Goal: Communication & Community: Answer question/provide support

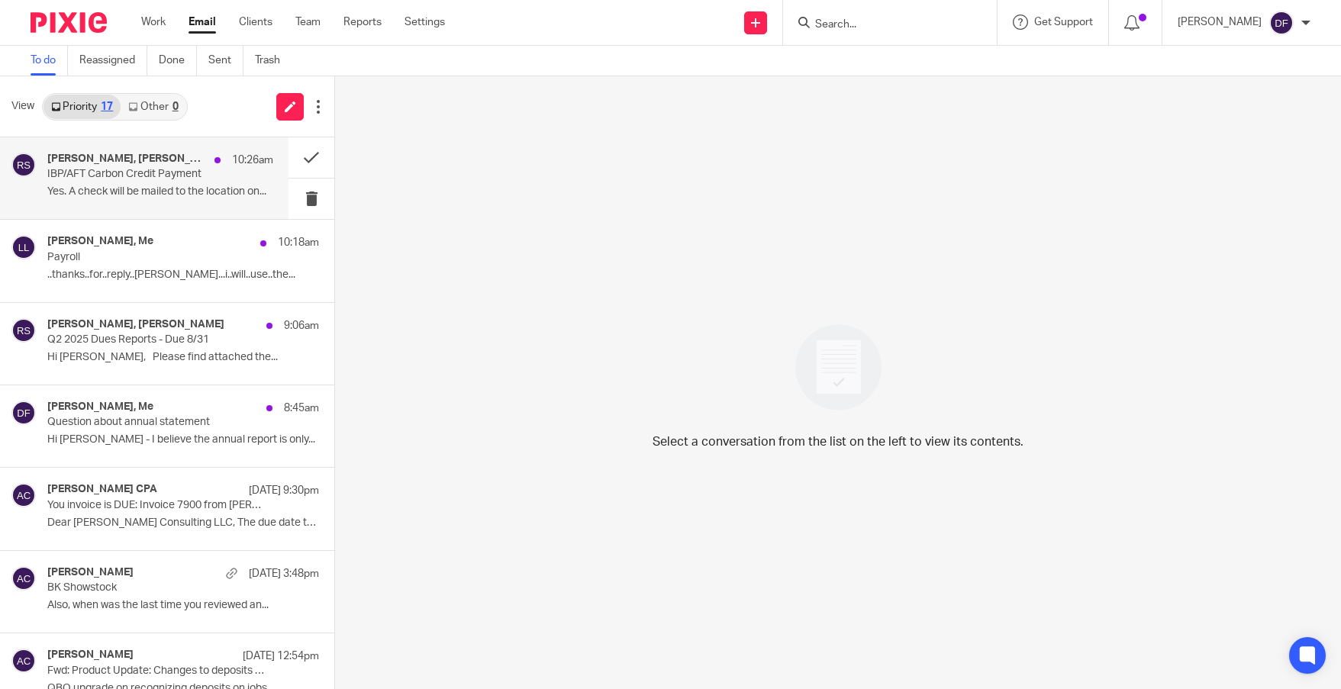
click at [165, 178] on p "IBP/AFT Carbon Credit Payment" at bounding box center [137, 174] width 181 height 13
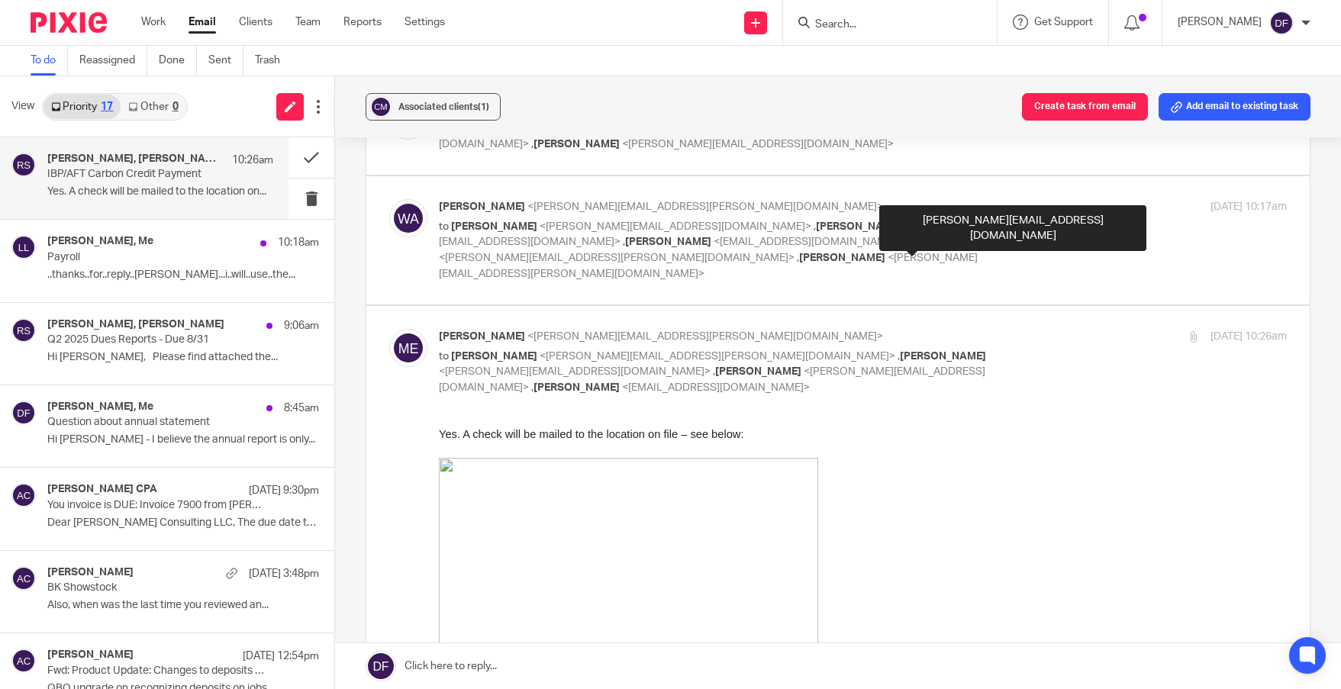
scroll to position [687, 0]
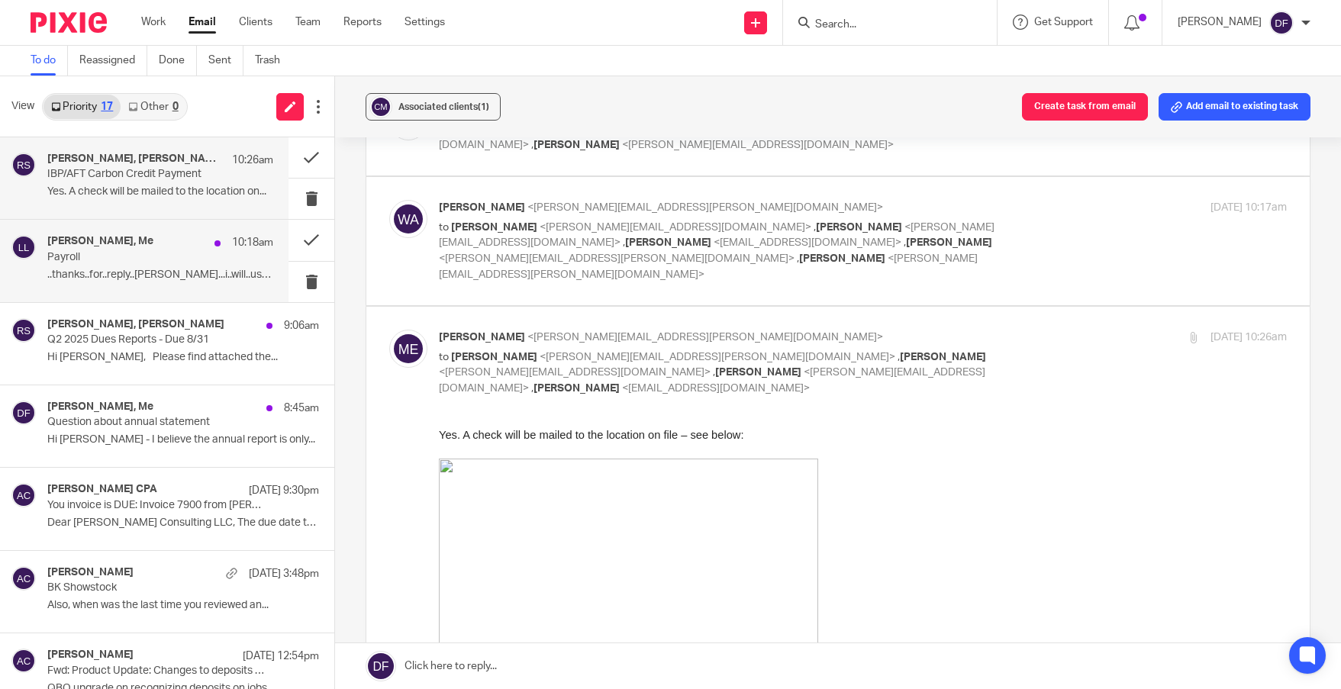
click at [146, 246] on div "Gar Gardner, Me 10:18am" at bounding box center [160, 242] width 226 height 15
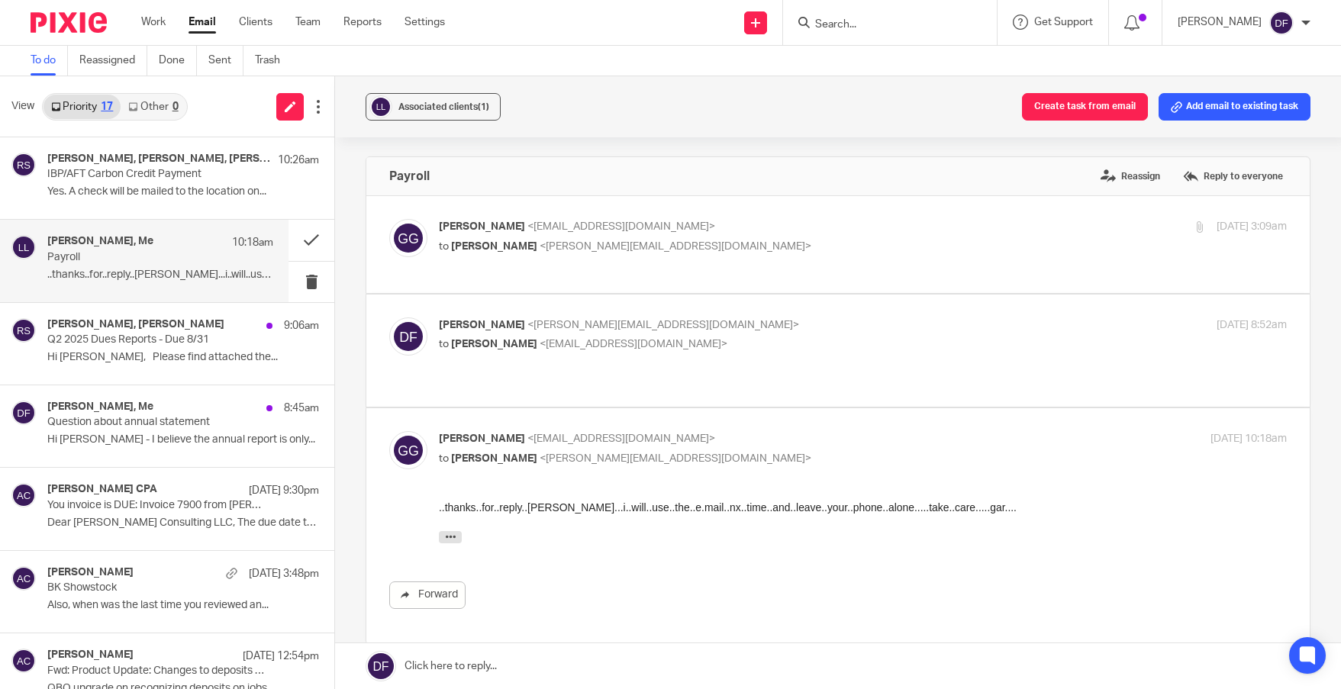
scroll to position [0, 0]
click at [299, 237] on button at bounding box center [312, 240] width 46 height 40
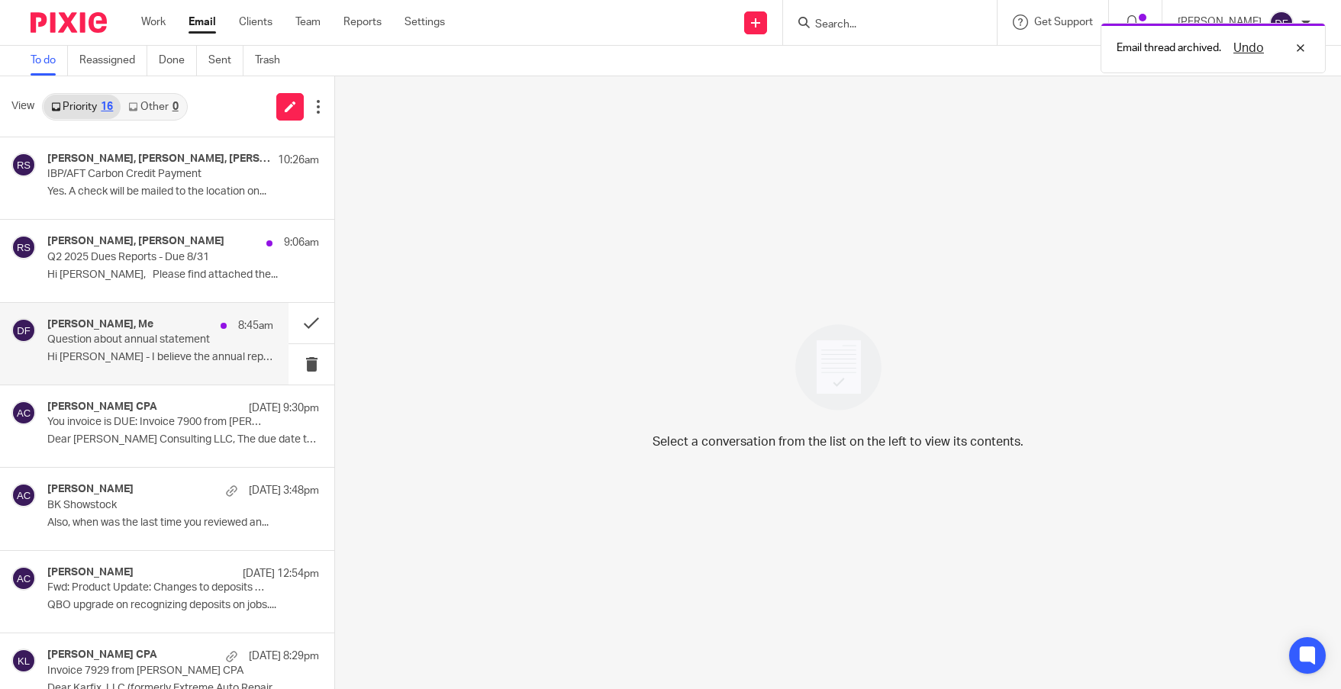
click at [163, 348] on div "Rachel Stern, Me 8:45am Question about annual statement Hi Donna - I believe th…" at bounding box center [160, 343] width 226 height 51
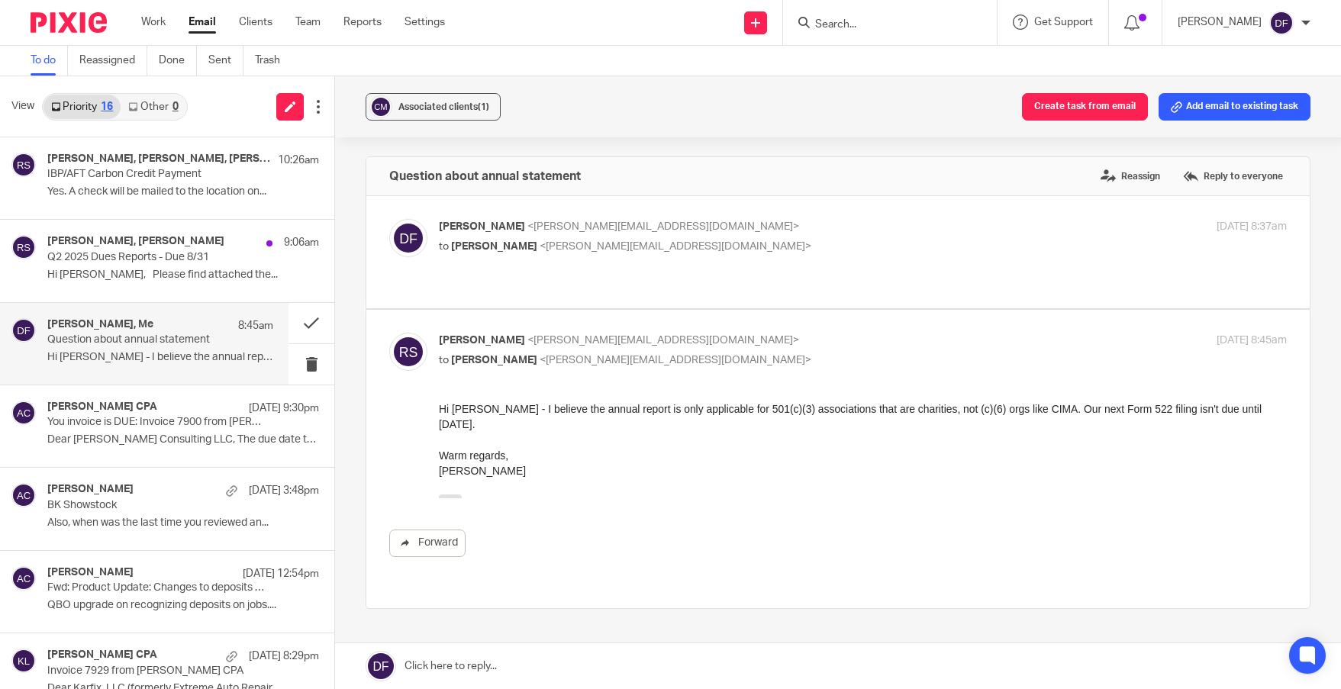
click at [491, 665] on link at bounding box center [838, 666] width 1006 height 46
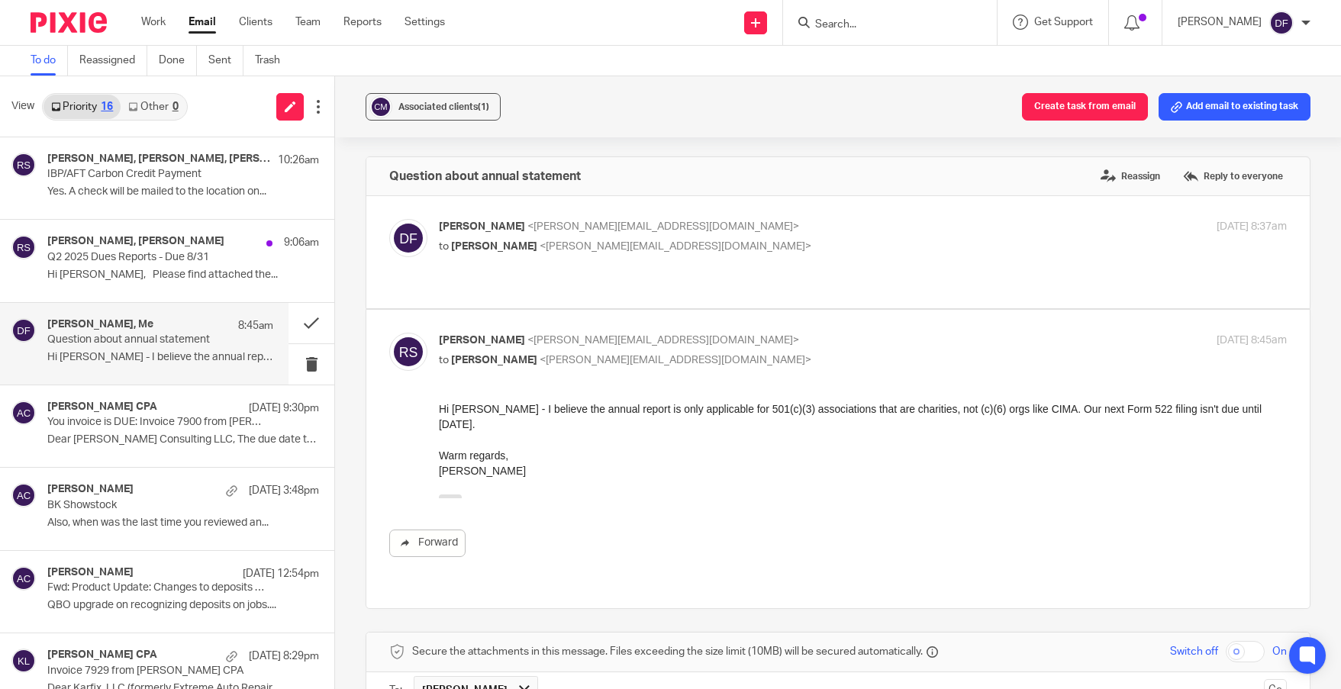
scroll to position [340, 0]
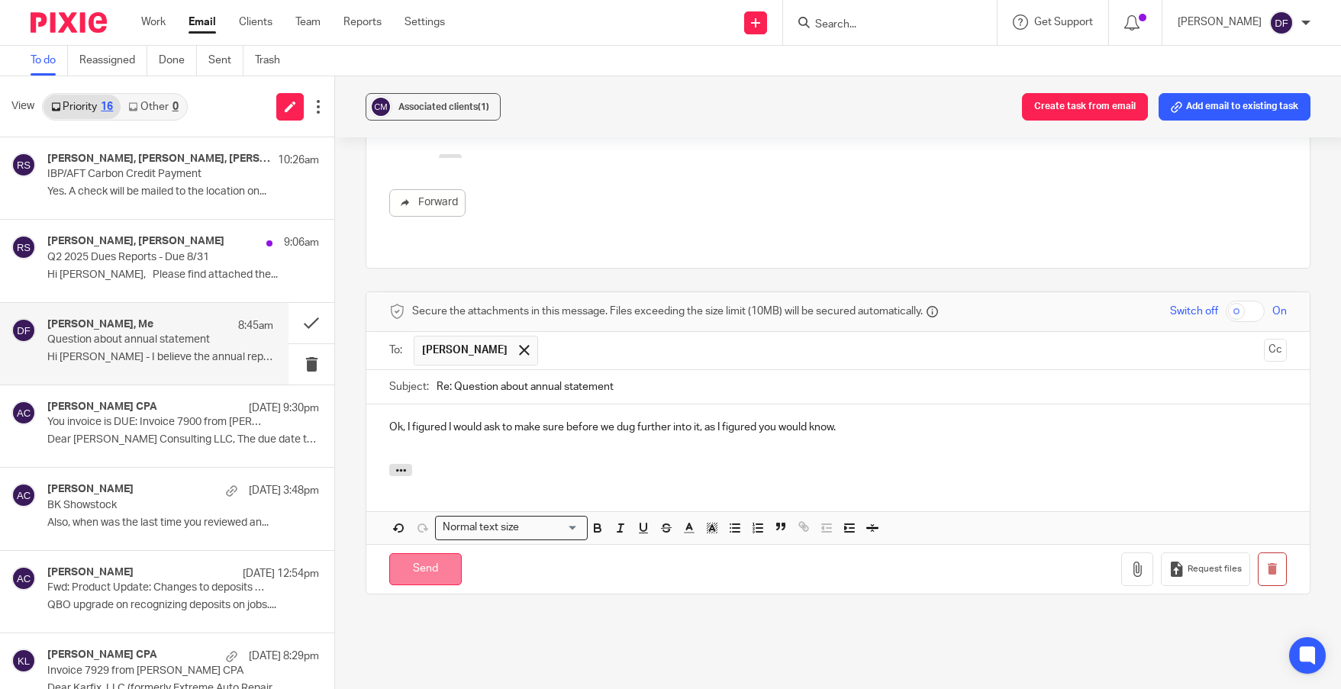
click at [412, 553] on input "Send" at bounding box center [425, 569] width 73 height 33
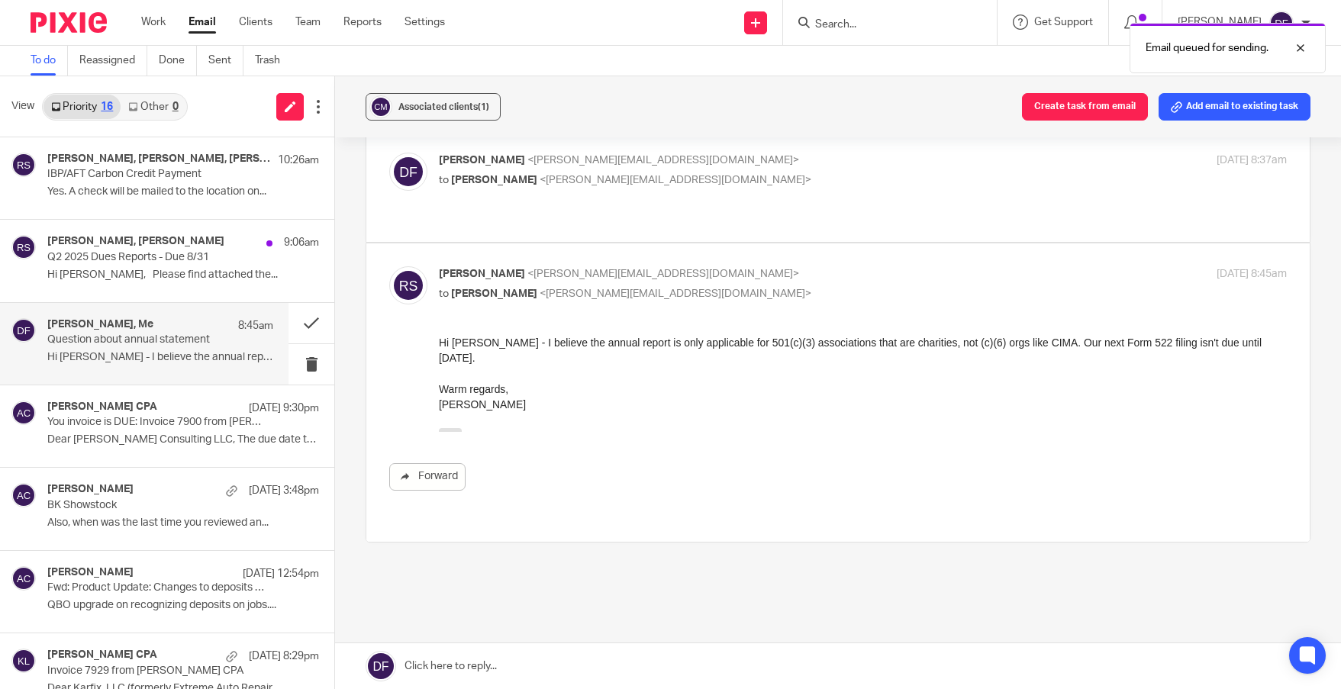
scroll to position [74, 0]
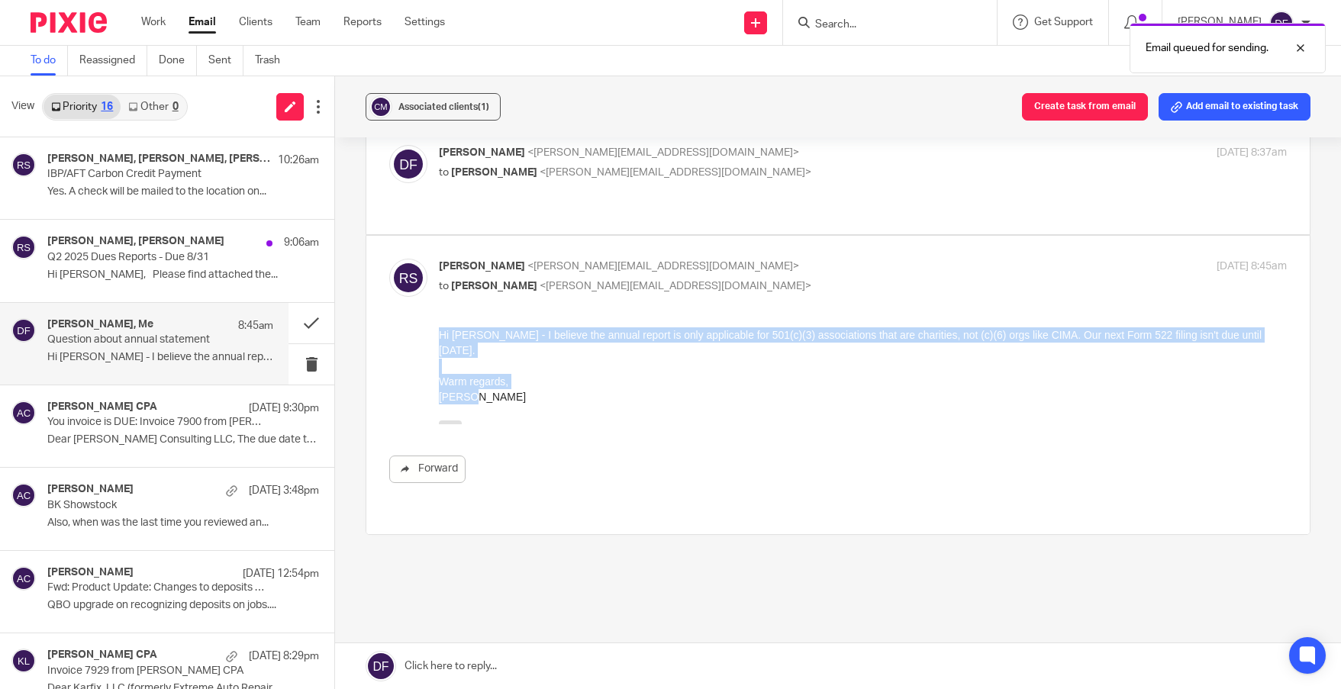
drag, startPoint x: 474, startPoint y: 334, endPoint x: 596, endPoint y: 378, distance: 129.9
click at [596, 378] on div "Hi Donna - I believe the annual report is only applicable for 501(c)(3) associa…" at bounding box center [863, 365] width 848 height 77
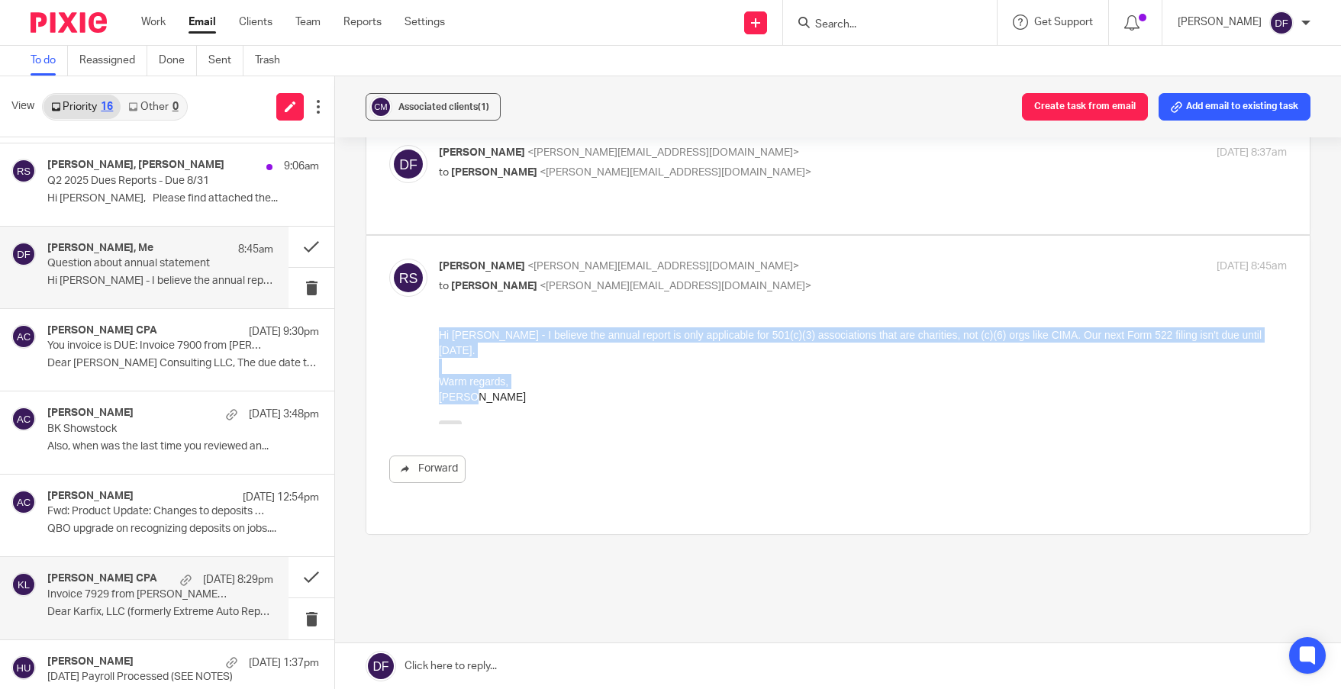
scroll to position [229, 0]
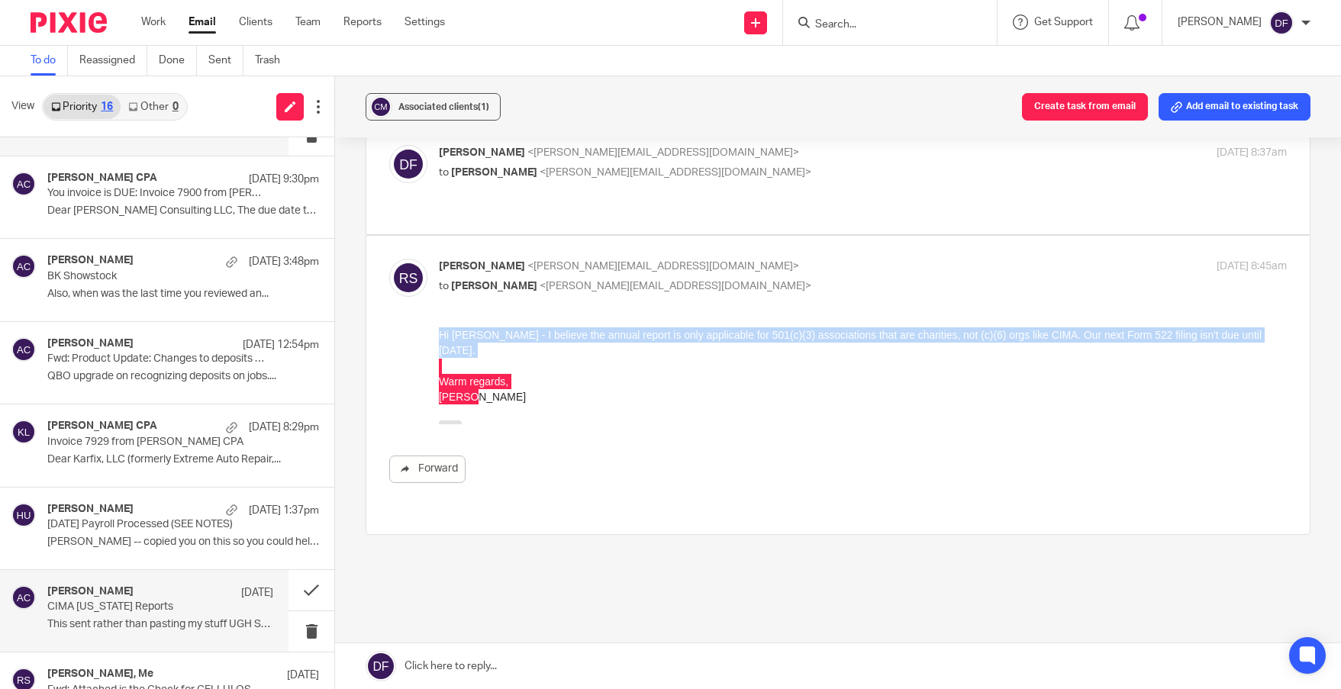
drag, startPoint x: 131, startPoint y: 616, endPoint x: 139, endPoint y: 611, distance: 10.0
click at [134, 613] on div "Amy Corfixsen Aug 11 CIMA Ohio Reports This sent rather than pasting my stuff U…" at bounding box center [160, 610] width 226 height 51
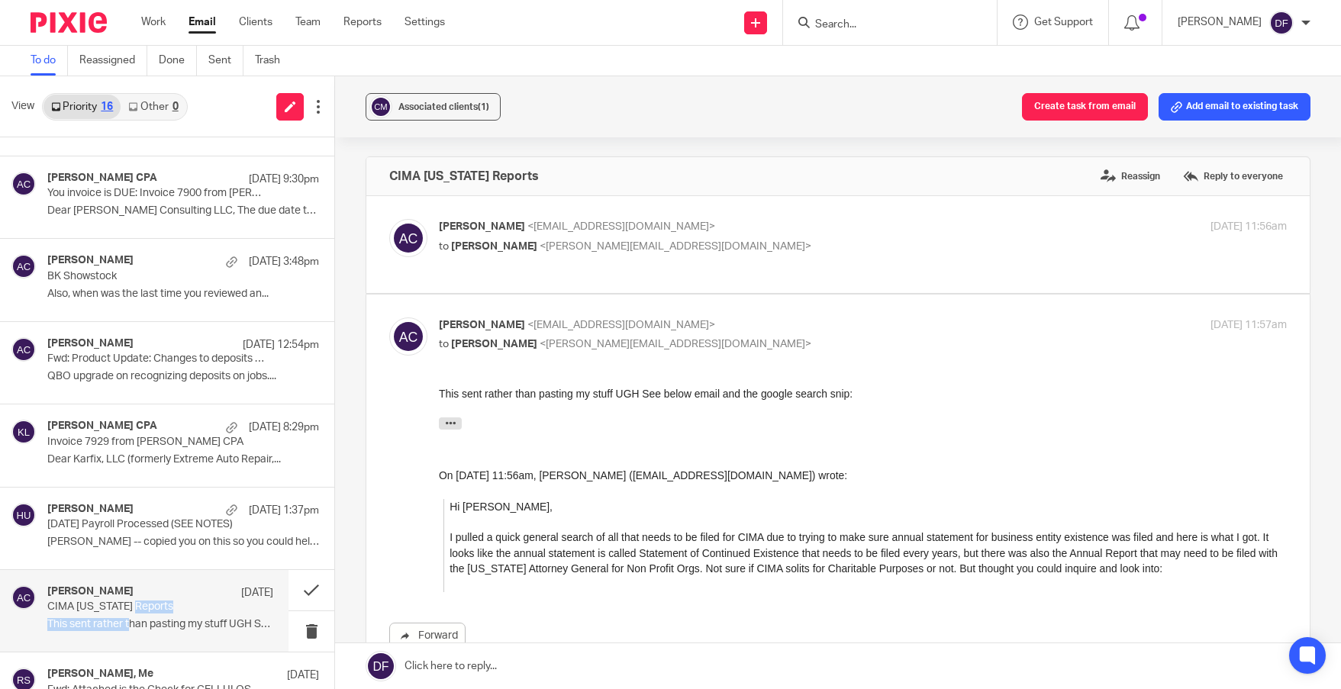
scroll to position [0, 0]
drag, startPoint x: 536, startPoint y: 665, endPoint x: 547, endPoint y: 659, distance: 13.0
click at [537, 664] on link at bounding box center [838, 666] width 1006 height 46
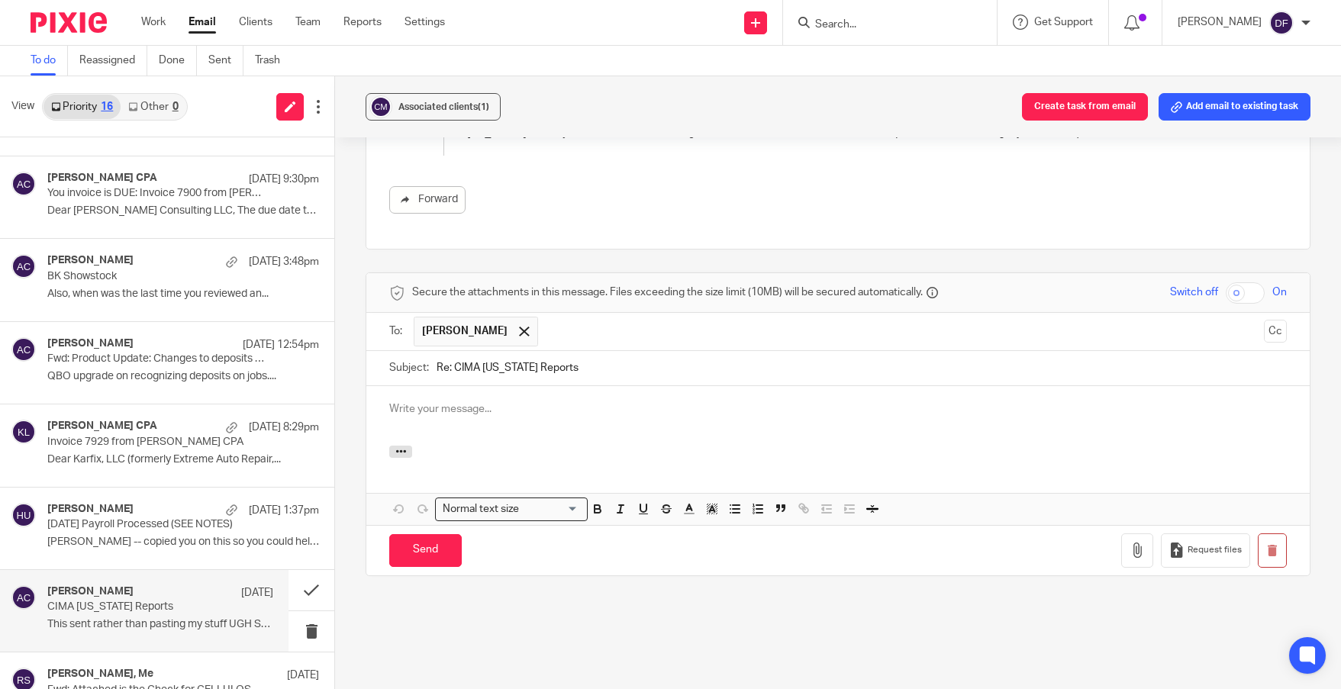
click at [530, 446] on div at bounding box center [837, 454] width 943 height 17
click at [456, 402] on p at bounding box center [838, 409] width 898 height 15
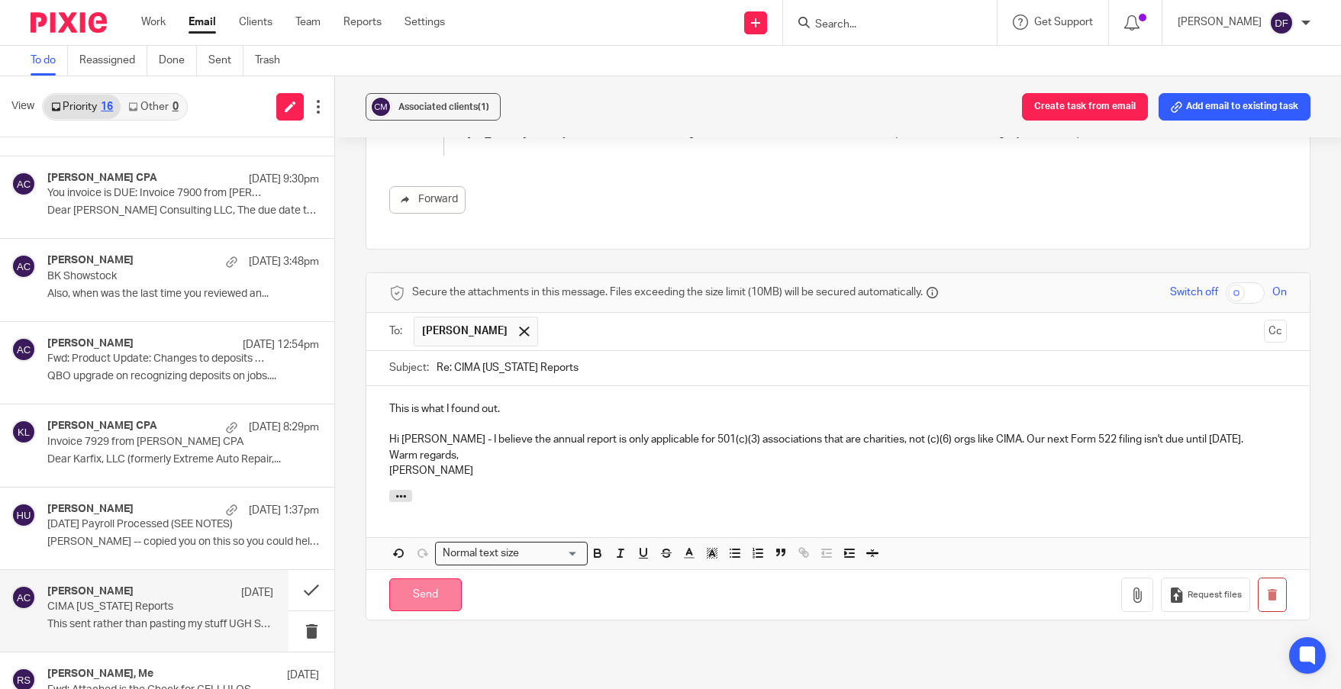
click at [431, 579] on input "Send" at bounding box center [425, 595] width 73 height 33
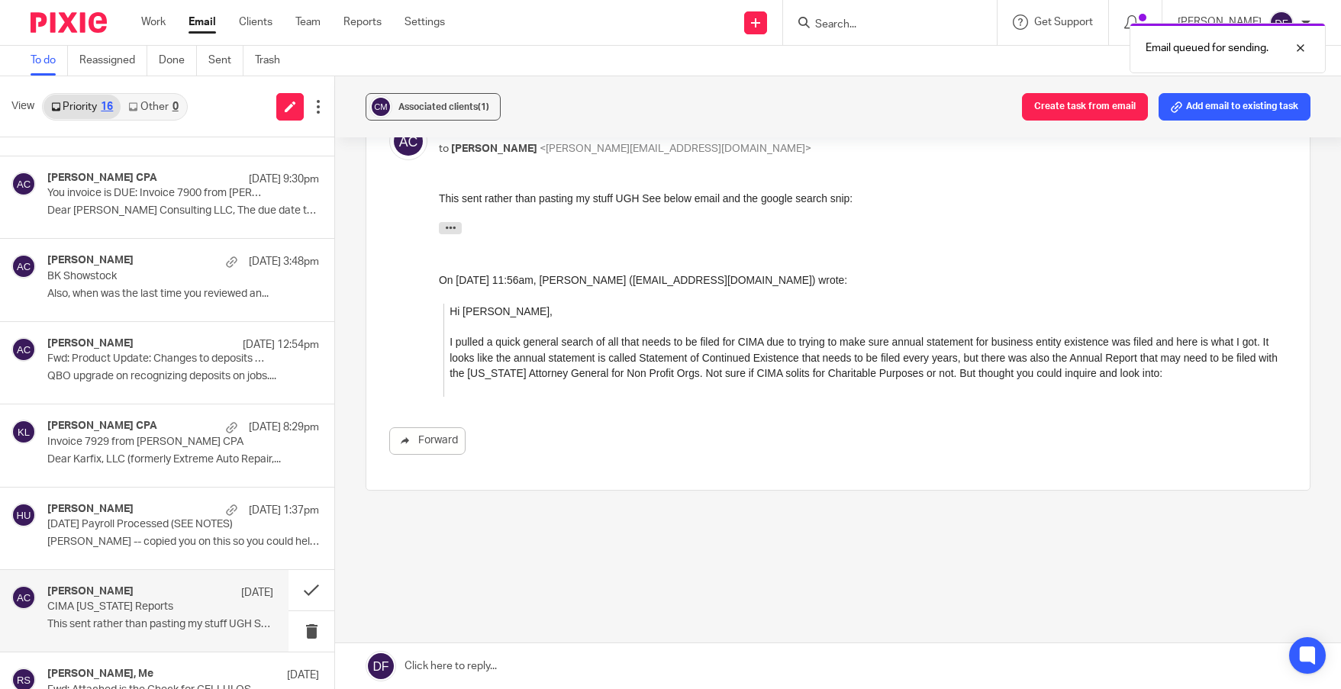
scroll to position [170, 0]
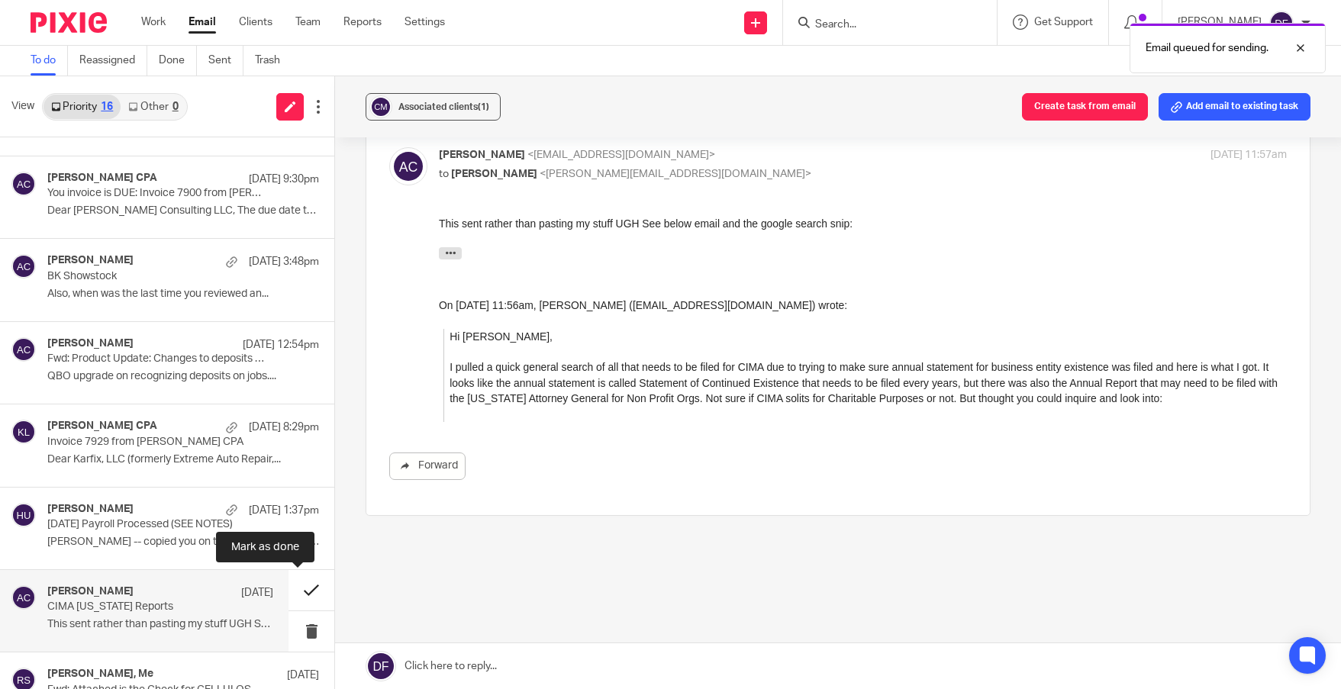
click at [305, 579] on button at bounding box center [312, 590] width 46 height 40
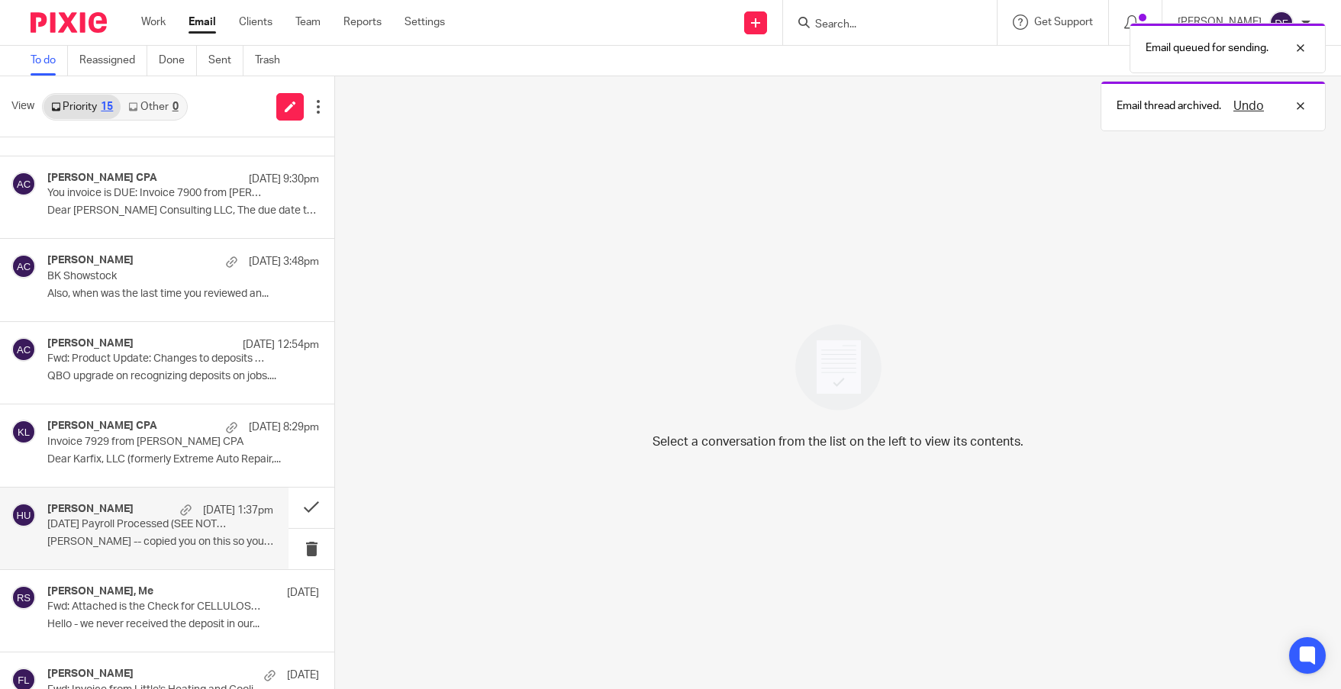
click at [127, 538] on p "[PERSON_NAME] -- copied you on this so you could help..." at bounding box center [160, 542] width 226 height 13
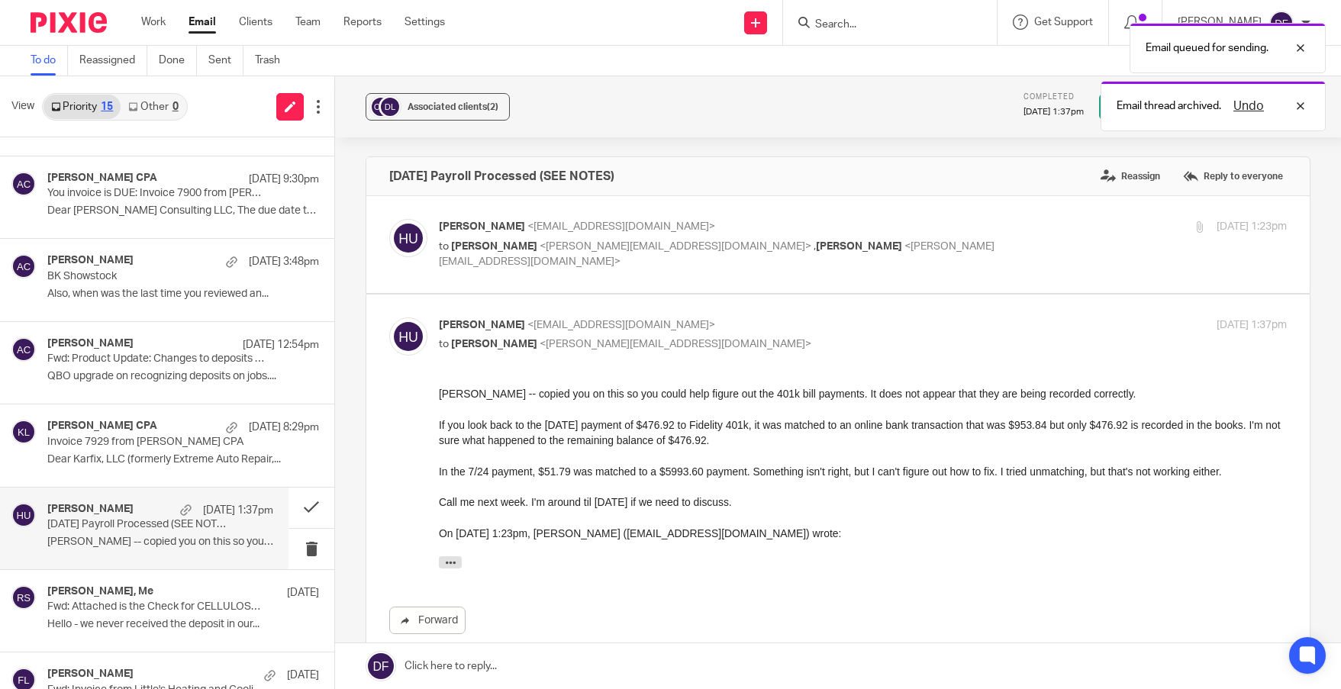
scroll to position [0, 0]
click at [985, 255] on div "Holly Utting <hollyutting@gmail.com> to Carla Dells <carla@dsinvestmentadvisors…" at bounding box center [863, 244] width 848 height 51
checkbox input "true"
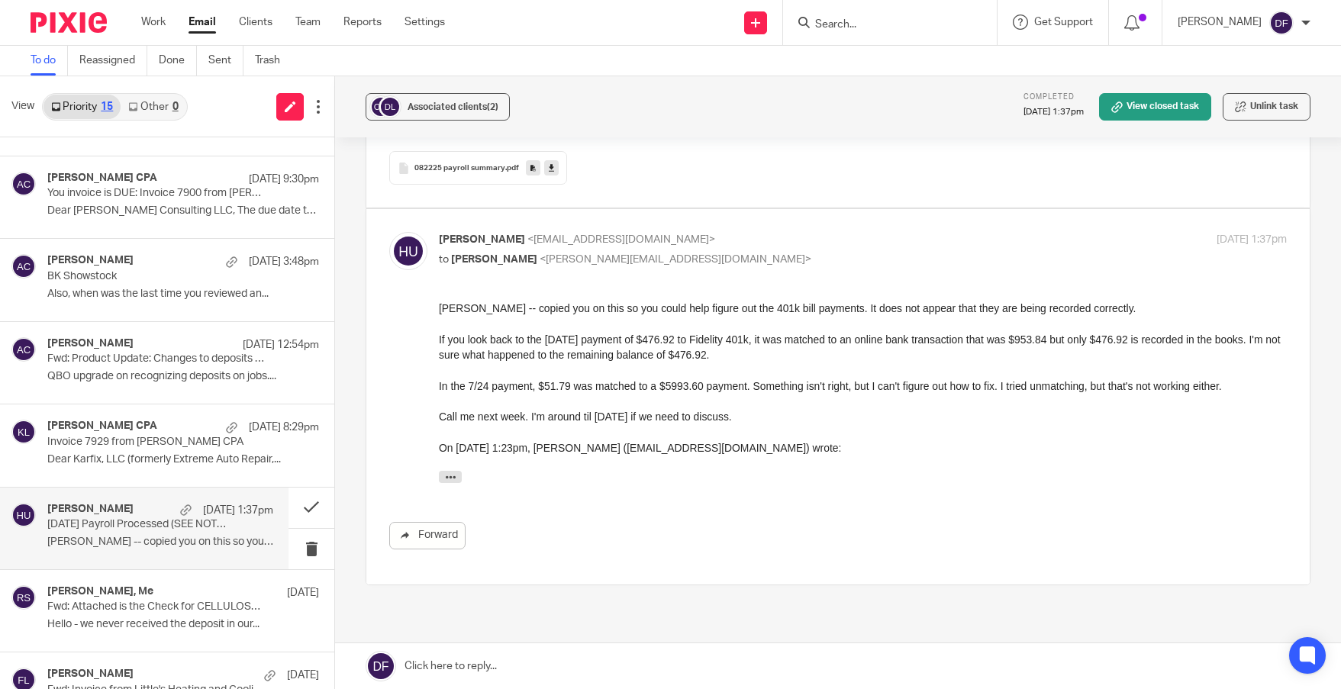
scroll to position [621, 0]
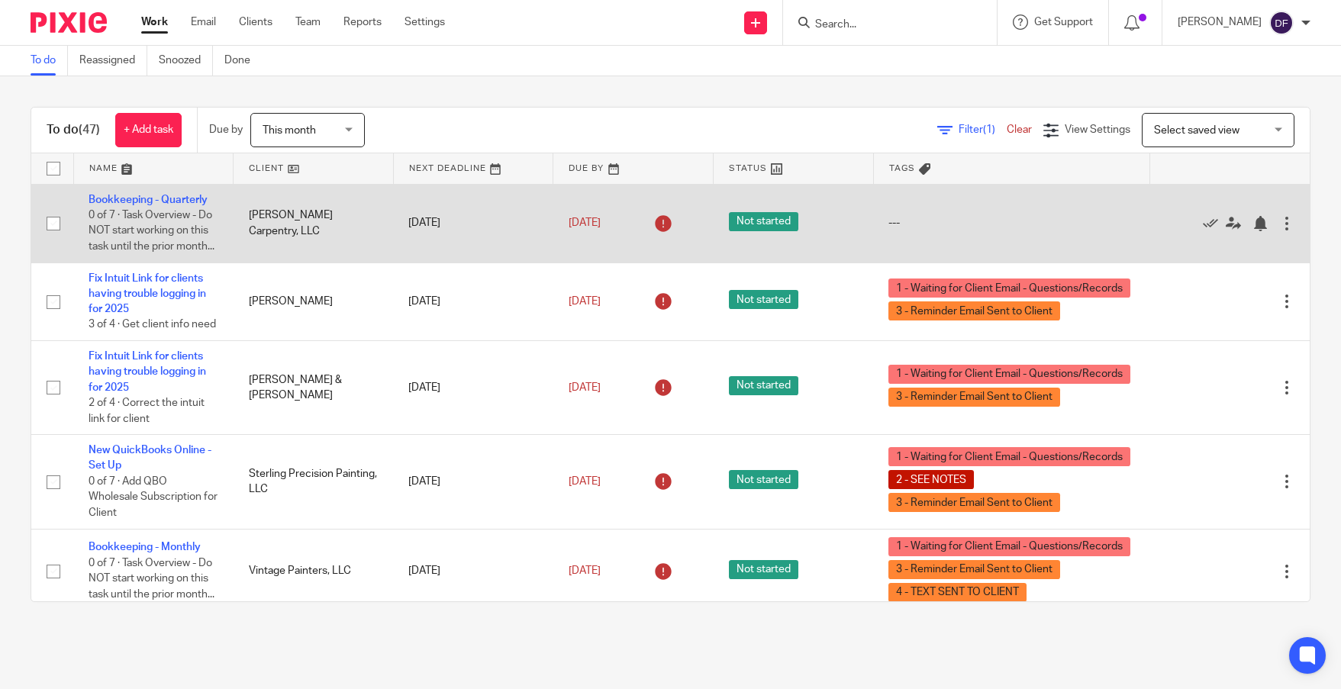
click at [651, 231] on icon at bounding box center [663, 223] width 24 height 24
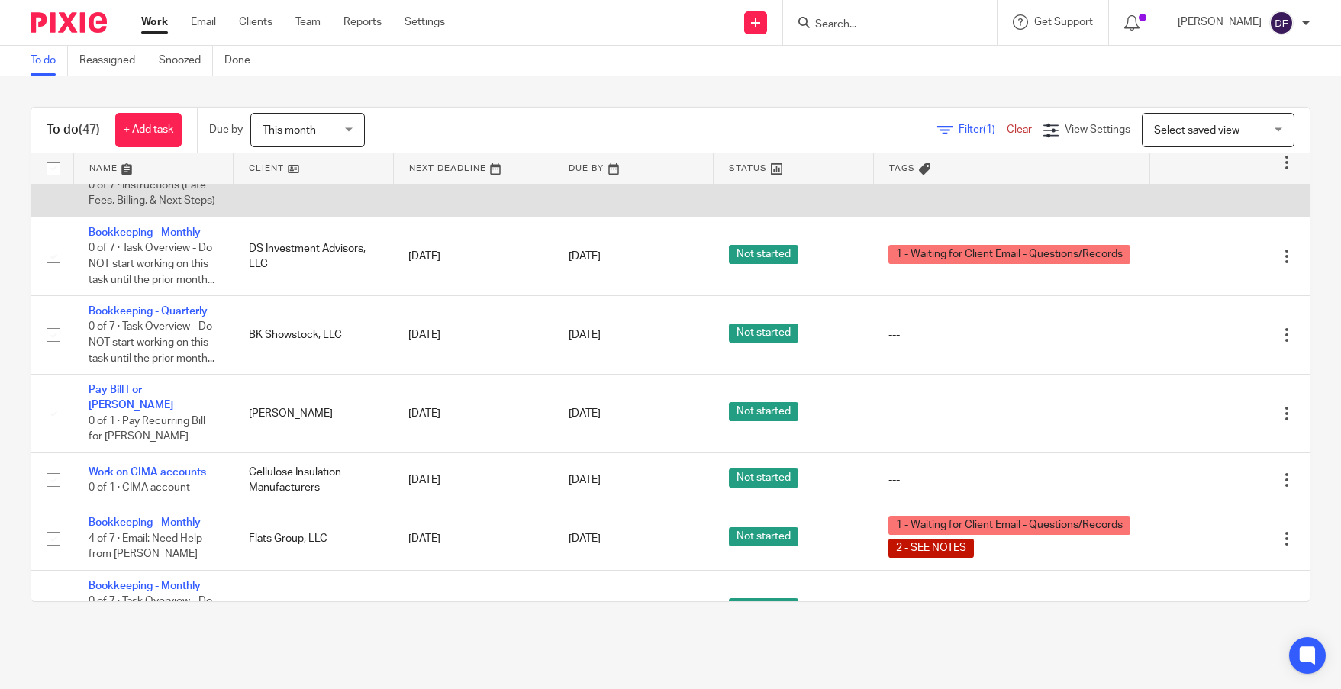
scroll to position [1374, 0]
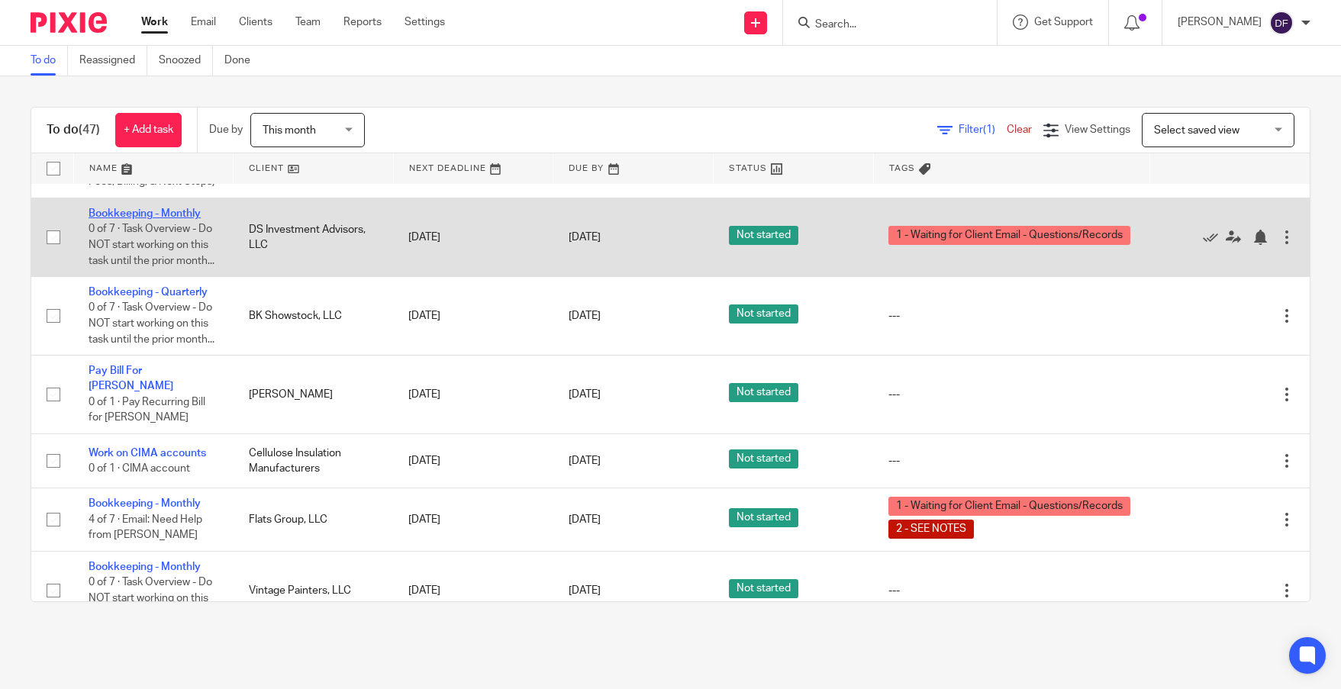
click at [147, 219] on link "Bookkeeping - Monthly" at bounding box center [145, 213] width 112 height 11
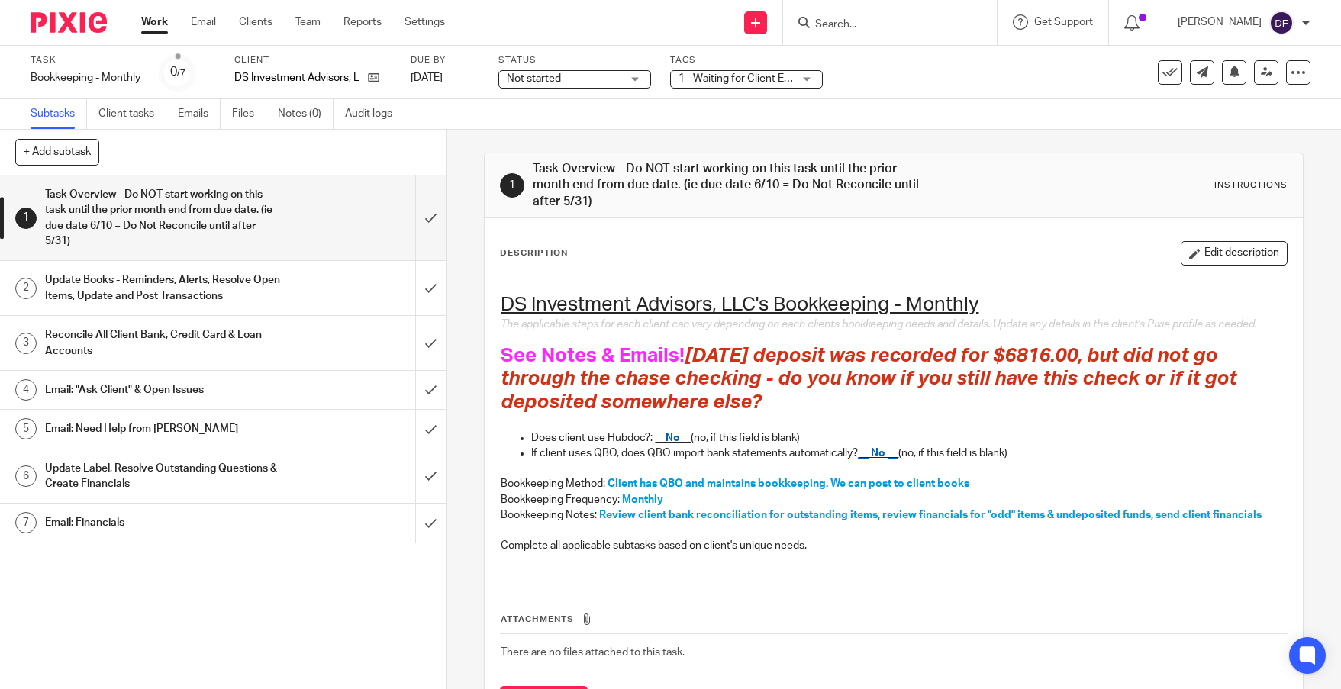
click at [144, 26] on link "Work" at bounding box center [154, 22] width 27 height 15
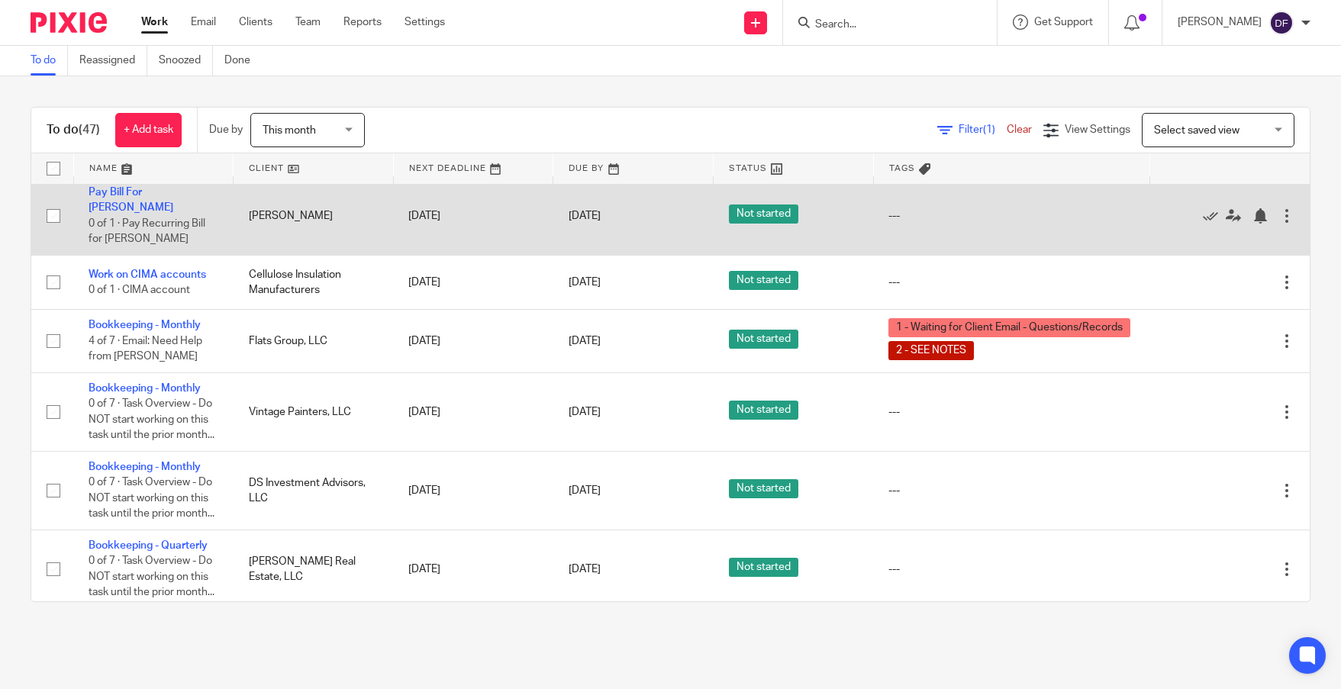
scroll to position [1527, 0]
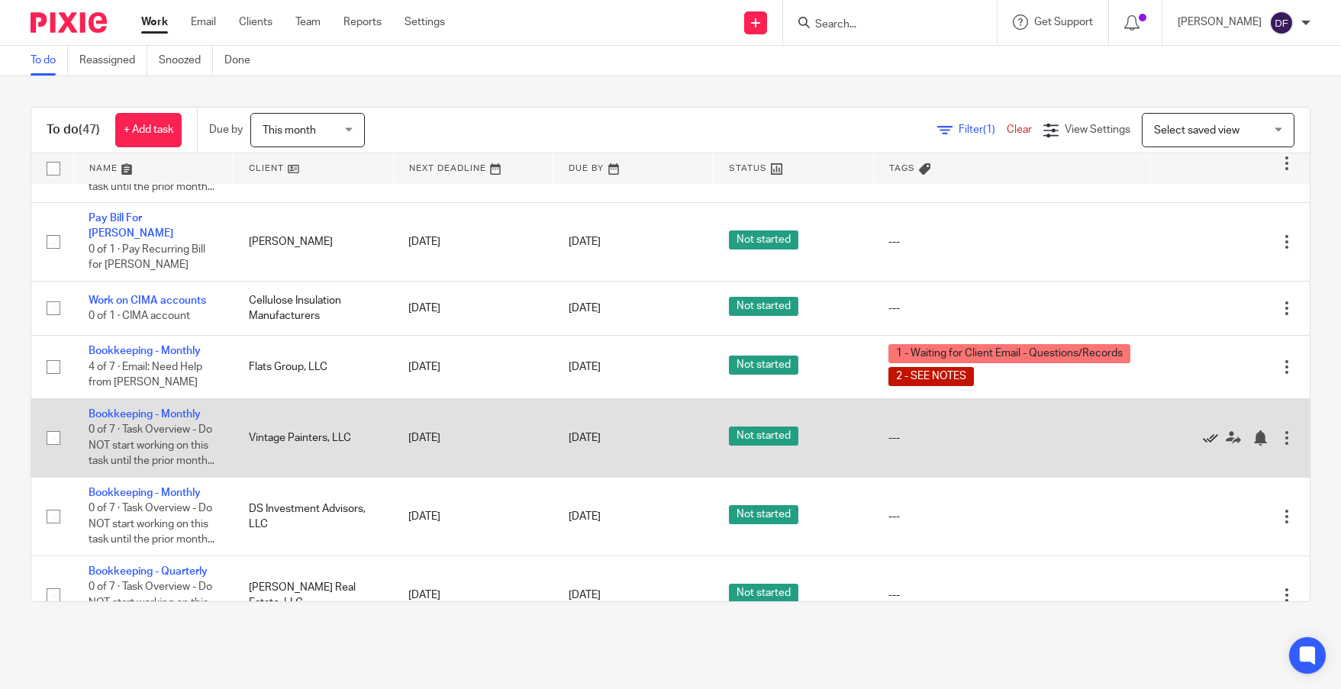
click at [1203, 446] on icon at bounding box center [1210, 438] width 15 height 15
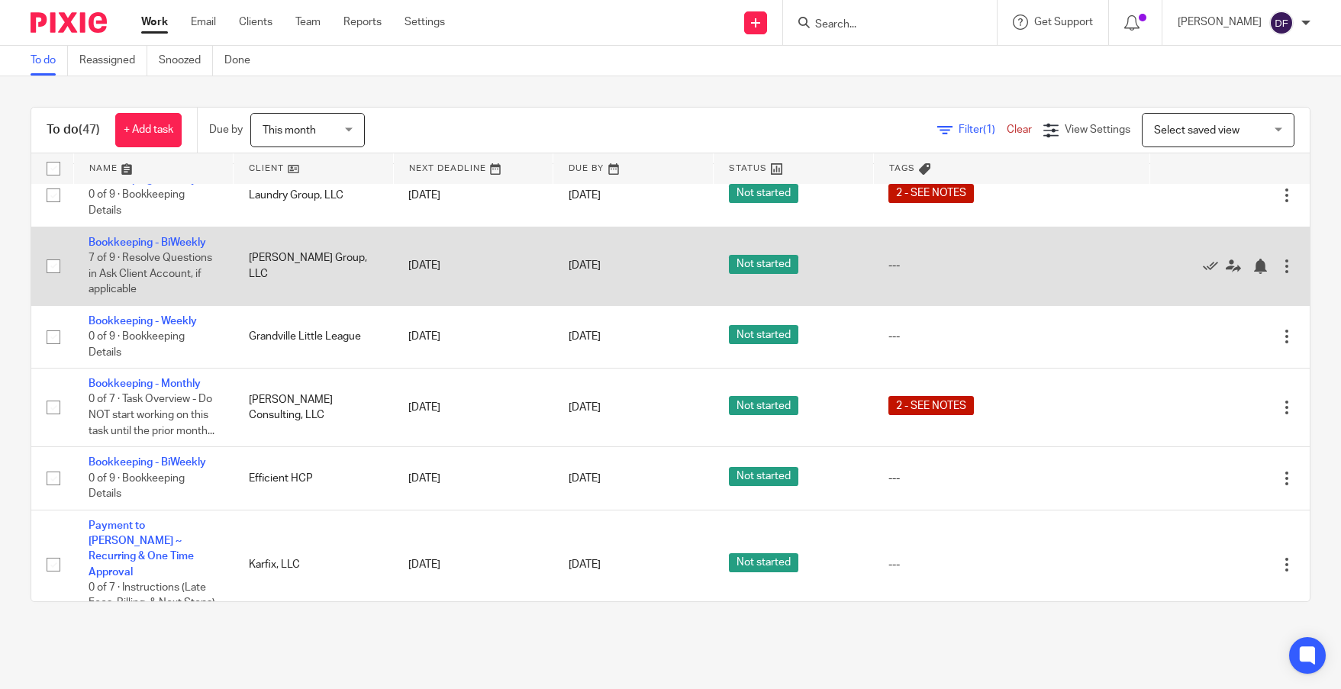
scroll to position [1029, 0]
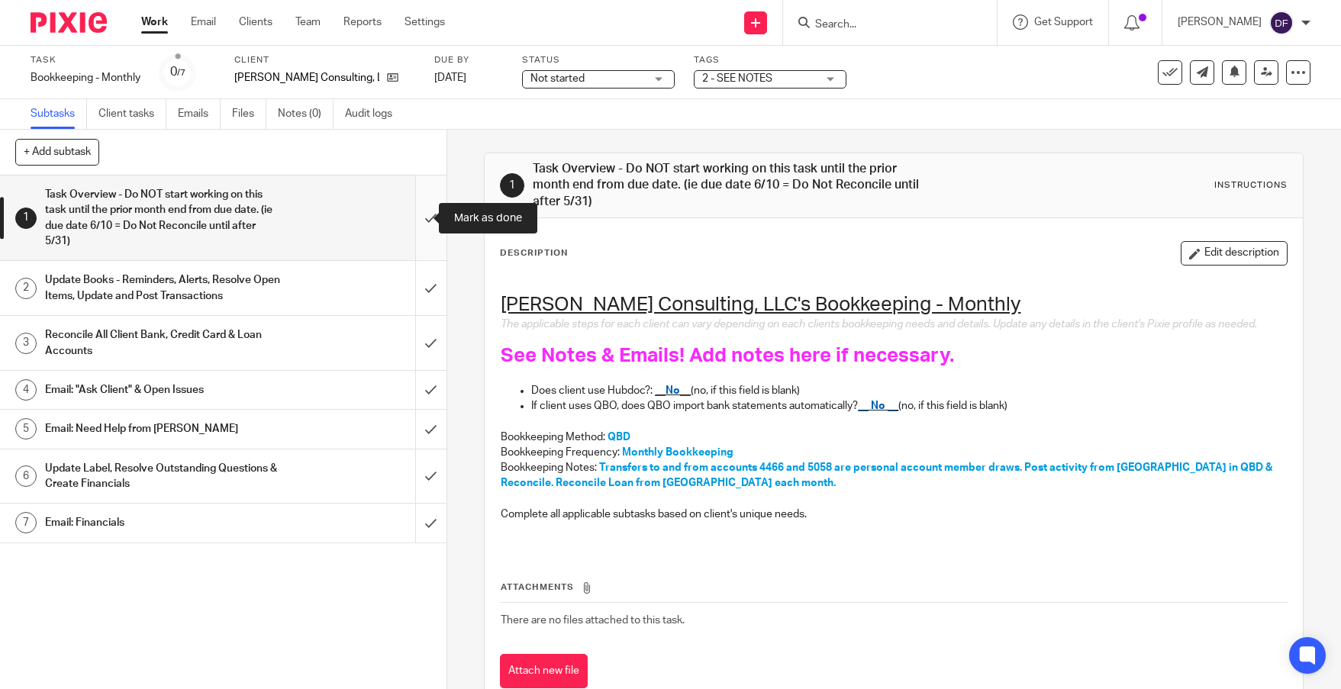
click at [420, 220] on input "submit" at bounding box center [223, 218] width 447 height 85
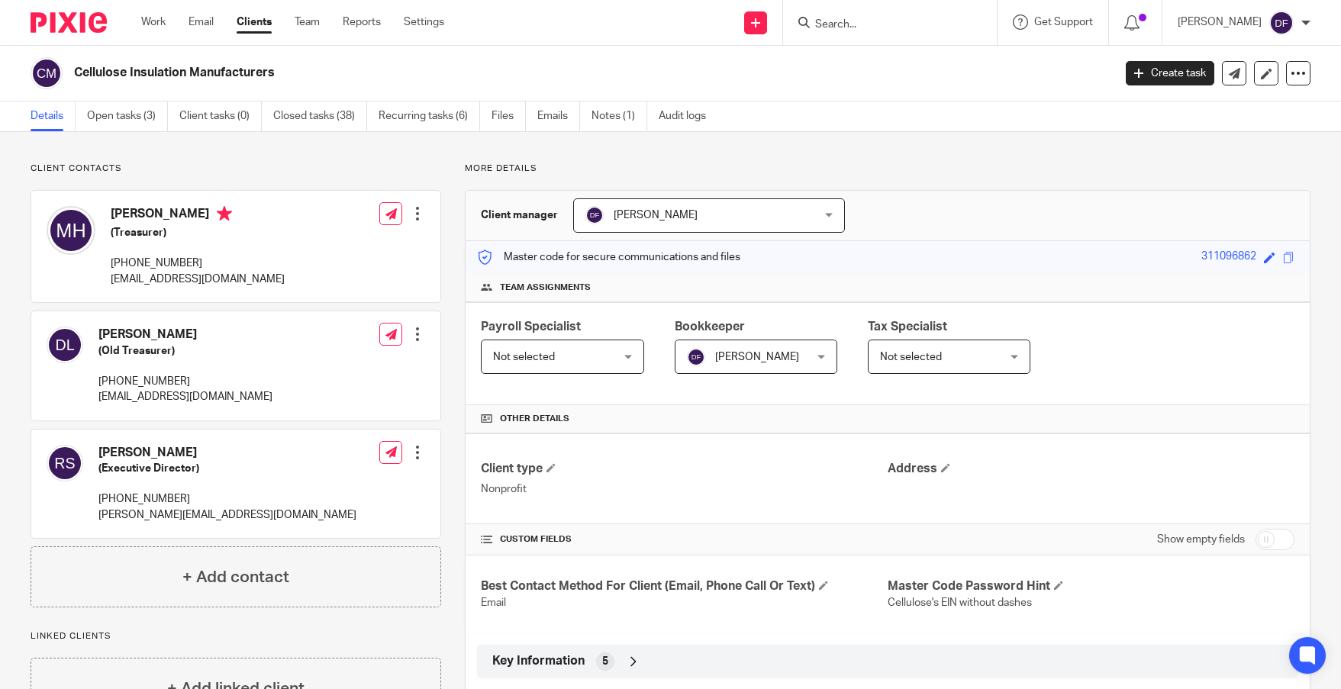
click at [872, 20] on input "Search" at bounding box center [882, 25] width 137 height 14
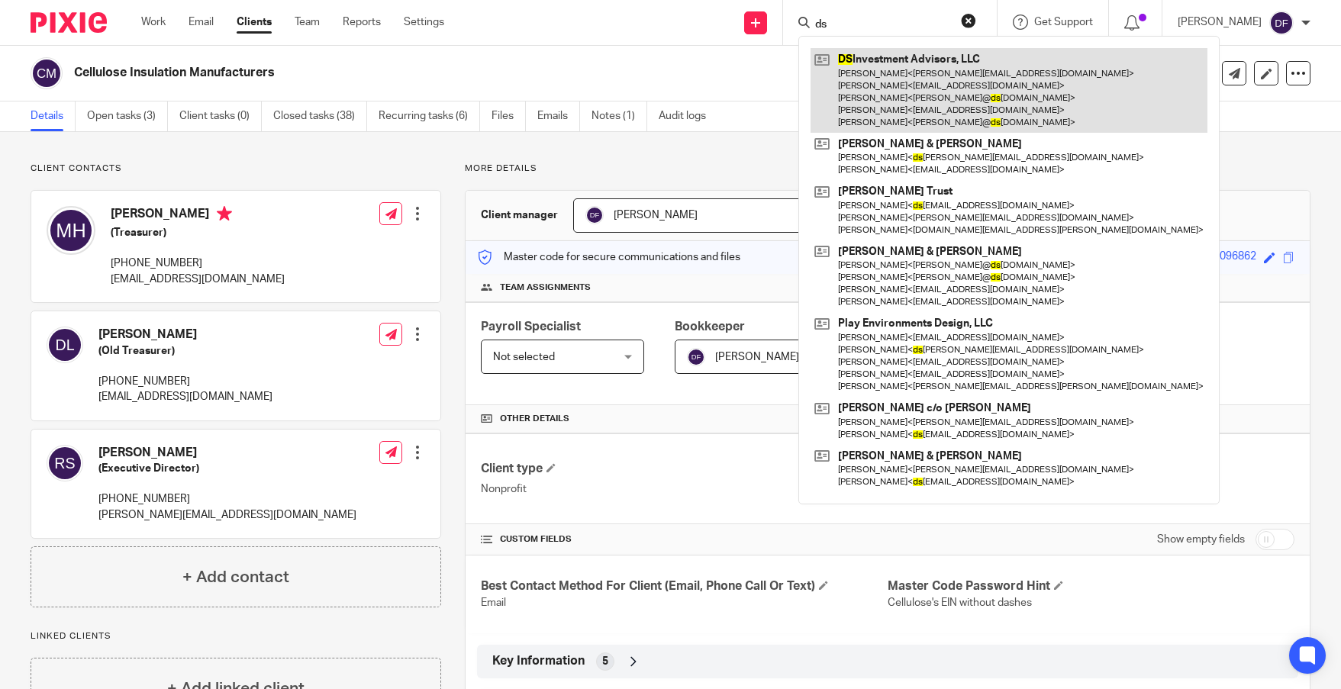
type input "ds"
click at [898, 111] on link at bounding box center [1009, 90] width 397 height 85
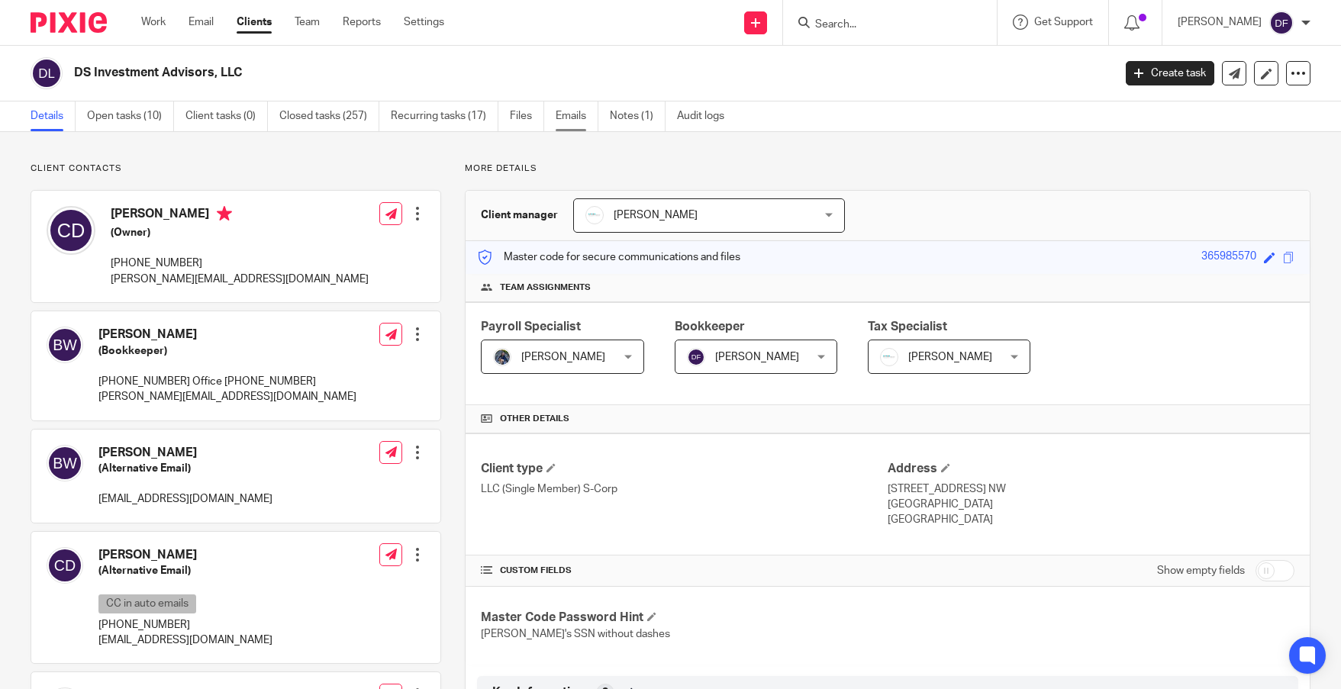
click at [579, 118] on link "Emails" at bounding box center [577, 117] width 43 height 30
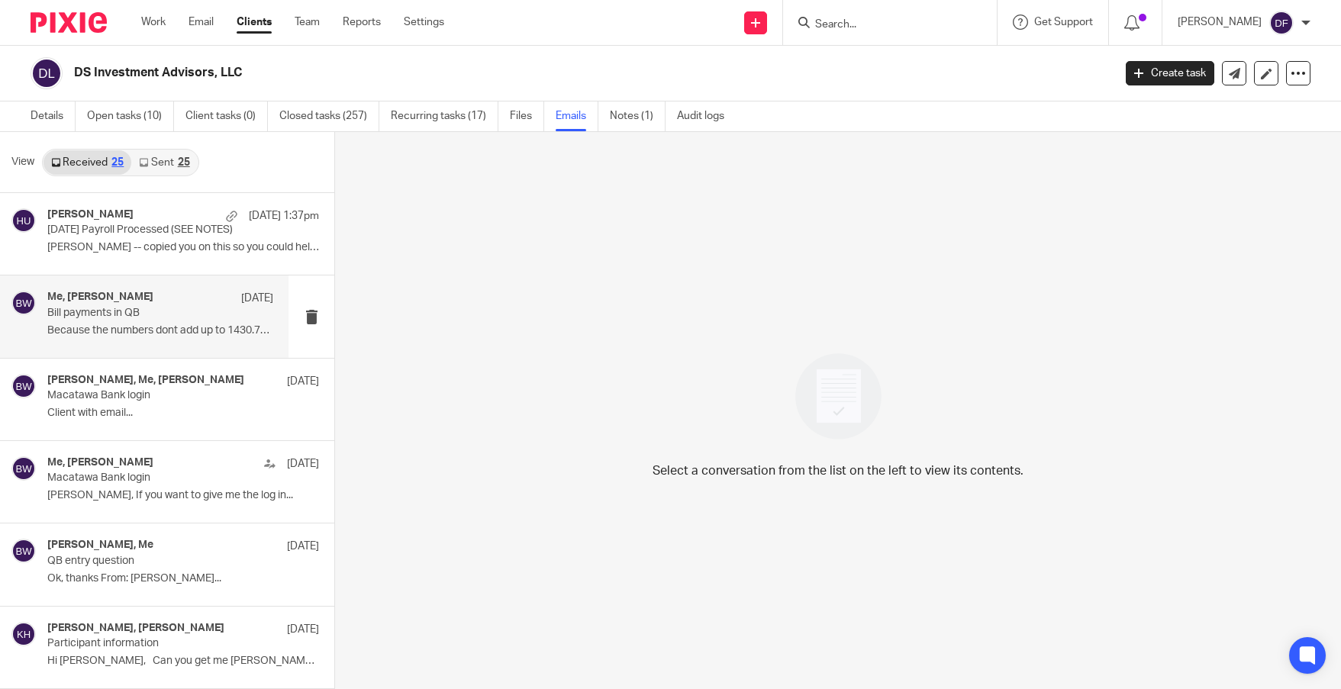
click at [105, 300] on h4 "Me, Brent Widlak" at bounding box center [100, 297] width 106 height 13
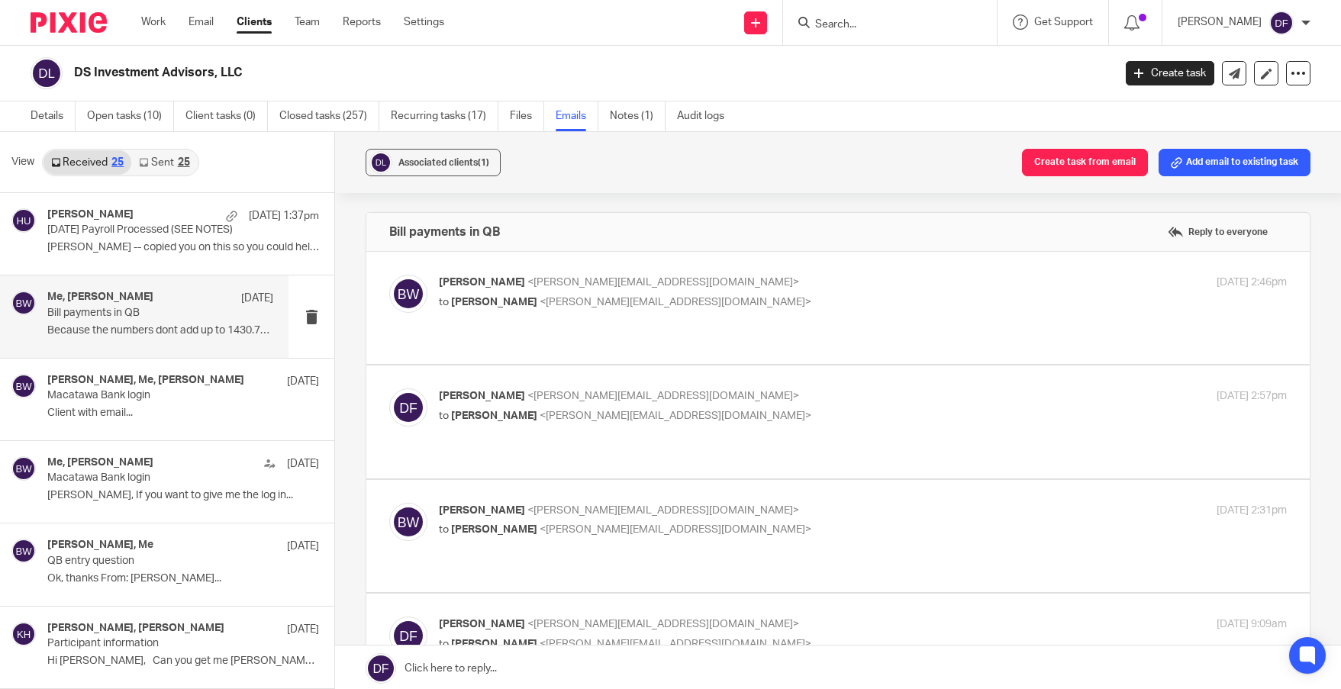
click at [863, 301] on p "to Donna Ferguson <donna@amylcpa.com>" at bounding box center [722, 303] width 566 height 16
checkbox input "true"
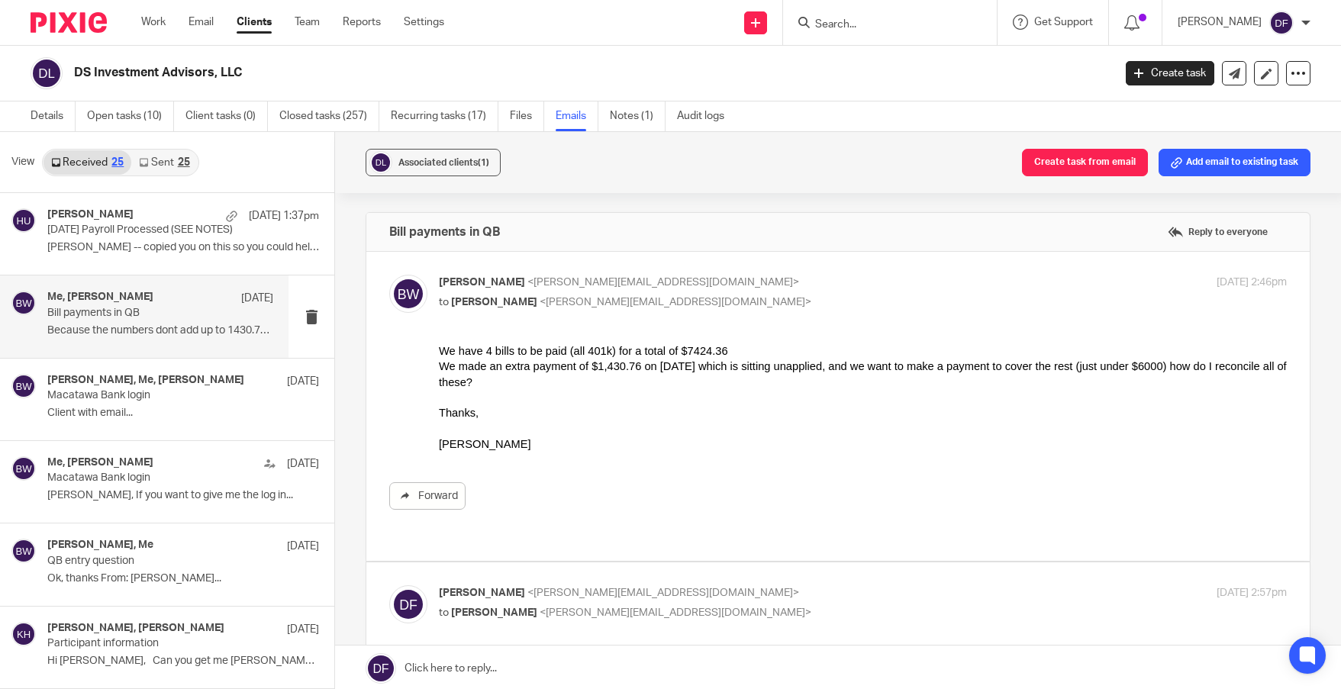
click at [882, 585] on p "Donna Ferguson <donna@amylcpa.com>" at bounding box center [722, 593] width 566 height 16
click at [389, 585] on input "checkbox" at bounding box center [389, 585] width 1 height 1
click at [826, 585] on p "Donna Ferguson <donna@amylcpa.com>" at bounding box center [722, 593] width 566 height 16
checkbox input "true"
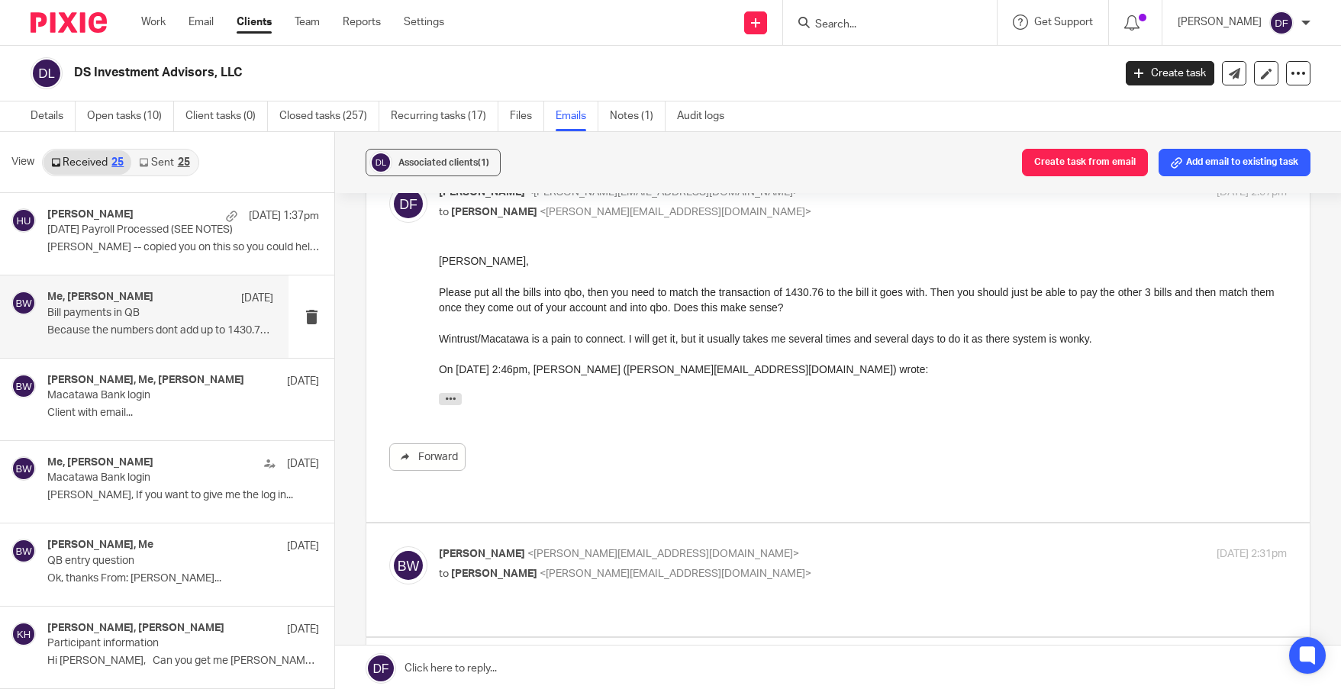
scroll to position [534, 0]
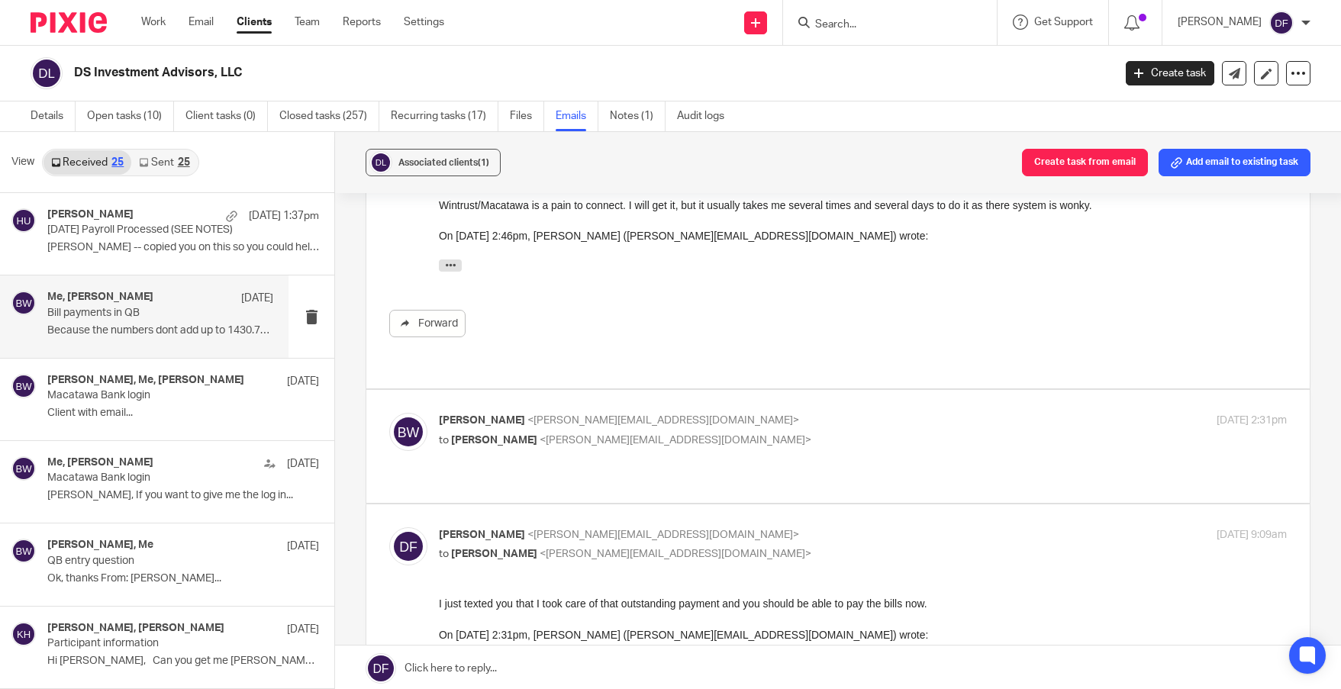
click at [905, 390] on label at bounding box center [837, 446] width 943 height 112
click at [389, 412] on input "checkbox" at bounding box center [389, 412] width 1 height 1
checkbox input "true"
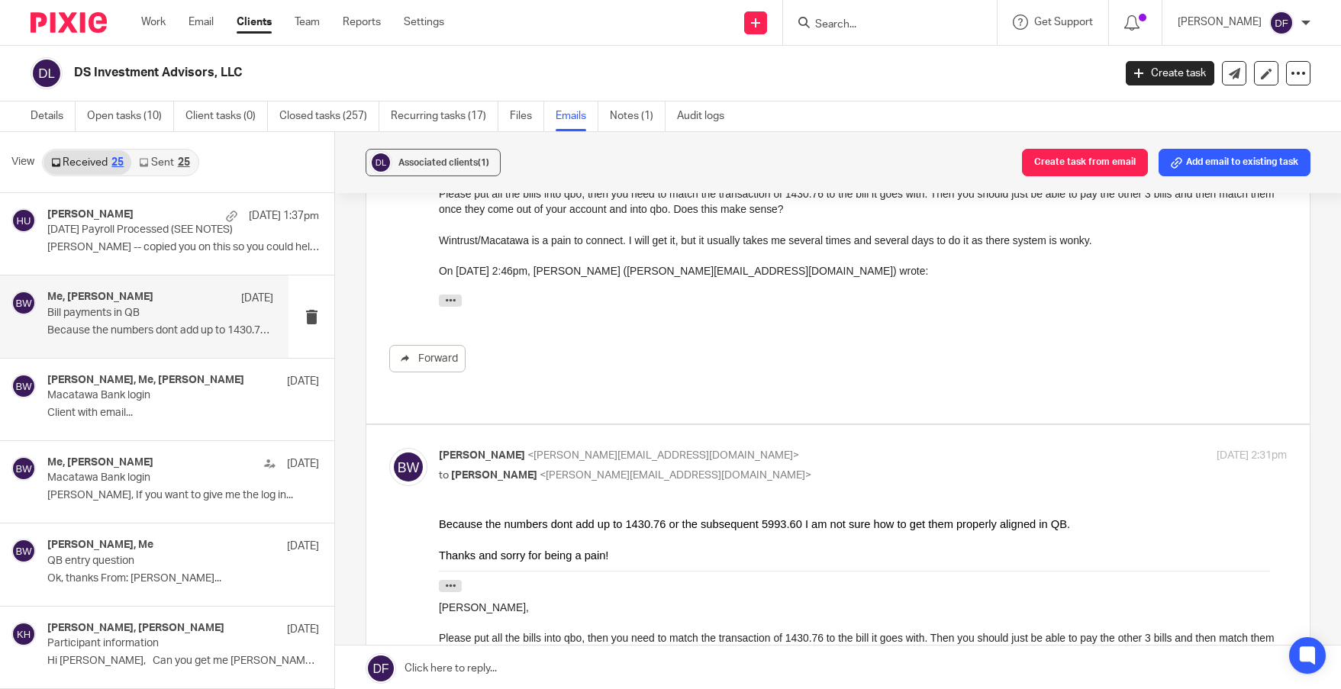
scroll to position [0, 0]
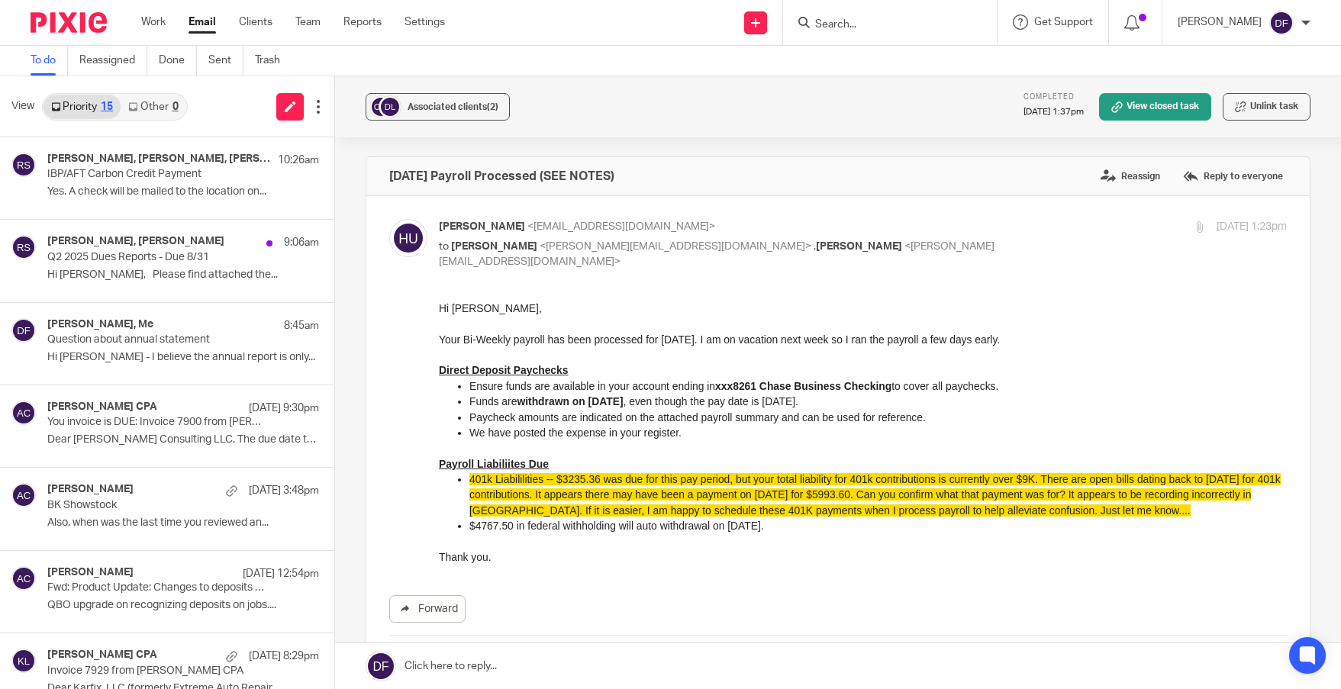
scroll to position [621, 0]
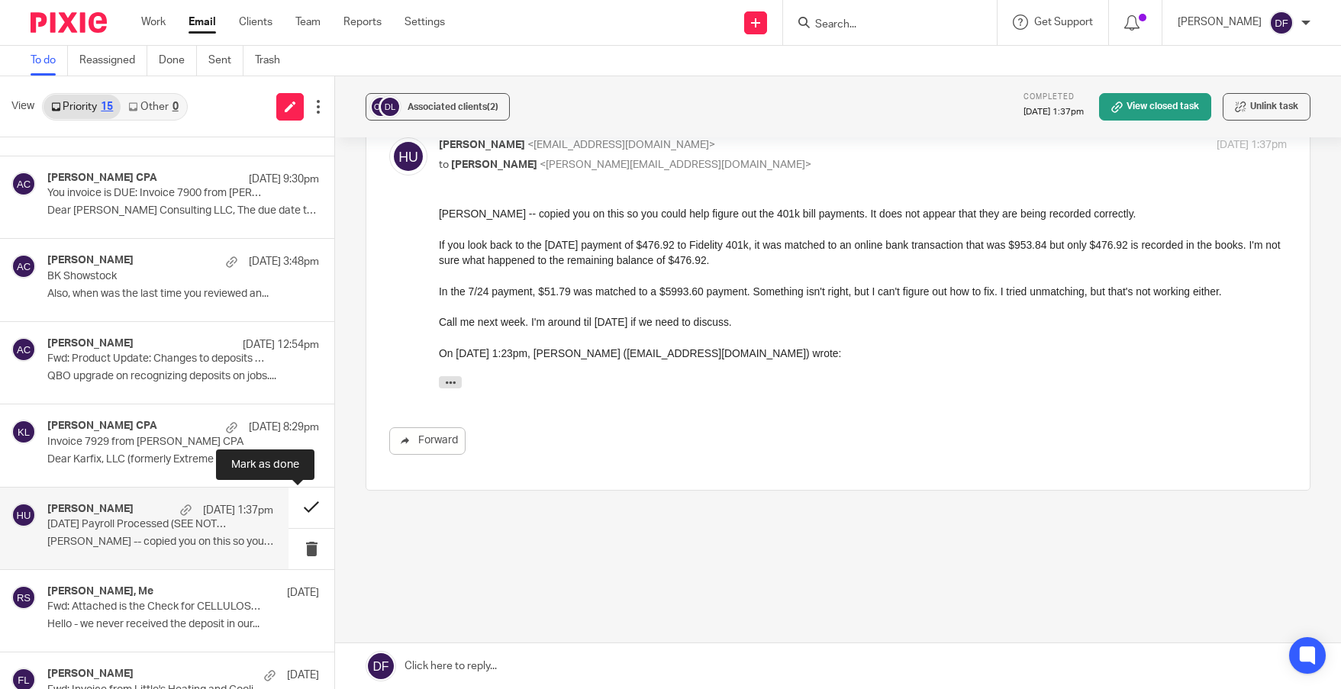
click at [298, 502] on button at bounding box center [312, 508] width 46 height 40
